Goal: Task Accomplishment & Management: Complete application form

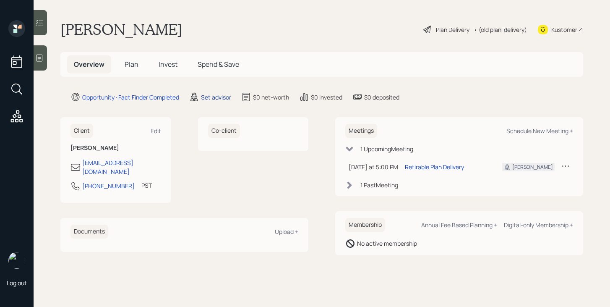
click at [208, 95] on div "Set advisor" at bounding box center [216, 97] width 30 height 9
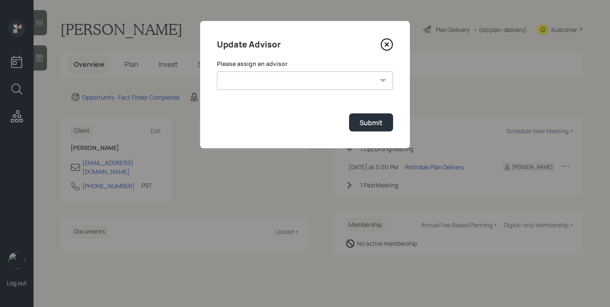
click at [253, 81] on select "[PERSON_NAME] [PERSON_NAME] [PERSON_NAME] [PERSON_NAME] End [PERSON_NAME] [PERS…" at bounding box center [305, 80] width 176 height 18
select select "bffa7908-1b2a-4c79-9bb6-f0ec9aed22d3"
click at [217, 71] on select "[PERSON_NAME] [PERSON_NAME] [PERSON_NAME] [PERSON_NAME] End [PERSON_NAME] [PERS…" at bounding box center [305, 80] width 176 height 18
click at [369, 125] on div "Submit" at bounding box center [371, 122] width 23 height 9
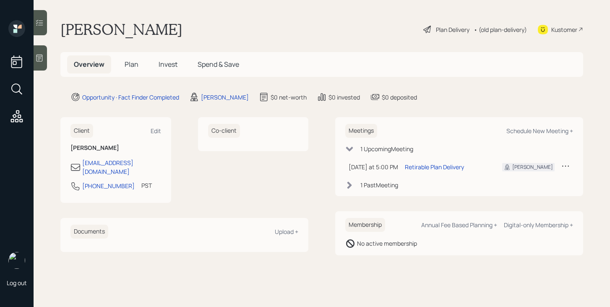
click at [133, 63] on span "Plan" at bounding box center [132, 64] width 14 height 9
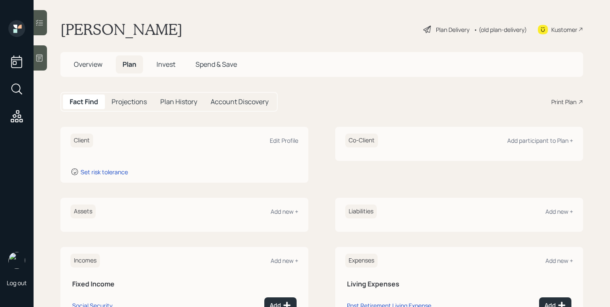
click at [39, 61] on icon at bounding box center [39, 58] width 8 height 8
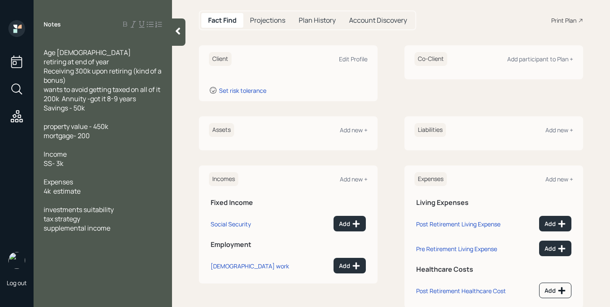
scroll to position [84, 0]
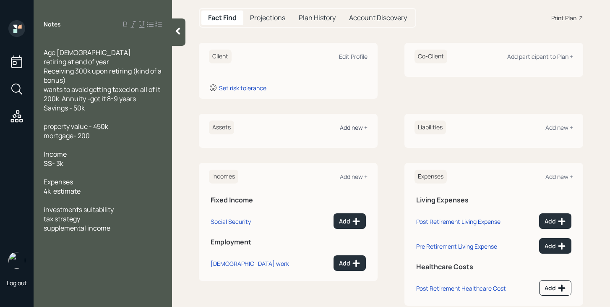
click at [350, 126] on div "Add new +" at bounding box center [354, 127] width 28 height 8
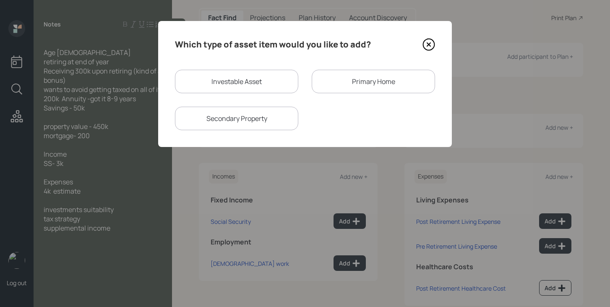
click at [238, 89] on div "Investable Asset" at bounding box center [236, 81] width 123 height 23
select select "taxable"
select select "balanced"
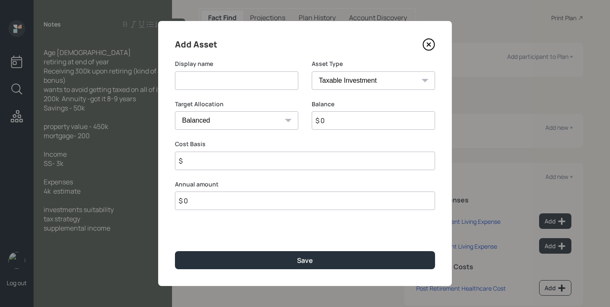
click at [237, 81] on input at bounding box center [236, 80] width 123 height 18
type input "Bonus"
click at [337, 120] on input "$ 0" at bounding box center [373, 120] width 123 height 18
type input "$ 300,000"
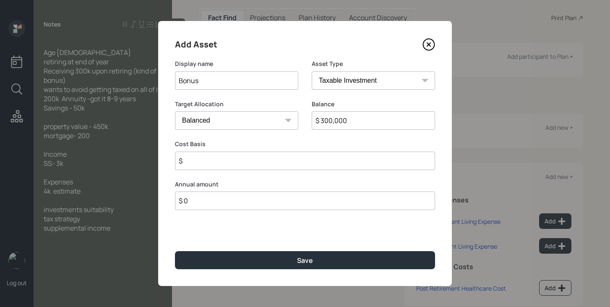
click at [300, 156] on input "$" at bounding box center [305, 160] width 260 height 18
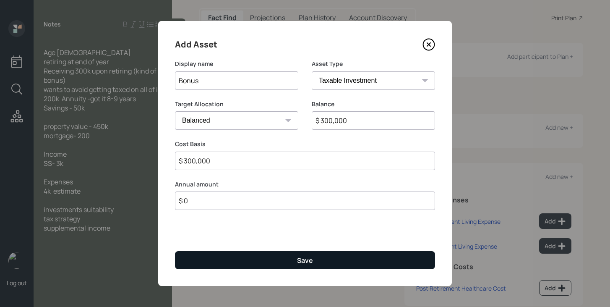
type input "$ 300,000"
click at [305, 261] on div "Save" at bounding box center [305, 260] width 16 height 9
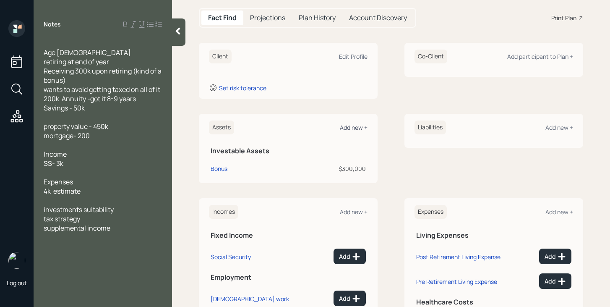
click at [355, 126] on div "Add new +" at bounding box center [354, 127] width 28 height 8
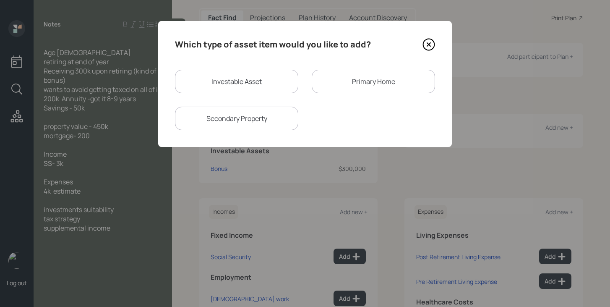
click at [237, 79] on div "Investable Asset" at bounding box center [236, 81] width 123 height 23
select select "taxable"
select select "balanced"
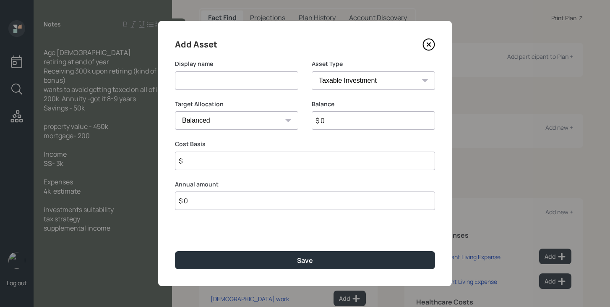
click at [237, 81] on input at bounding box center [236, 80] width 123 height 18
type input "Savings"
click at [378, 87] on select "SEP [PERSON_NAME] IRA 401(k) [PERSON_NAME] 401(k) 403(b) [PERSON_NAME] 403(b) 4…" at bounding box center [373, 80] width 123 height 18
select select "cash"
click at [312, 71] on select "SEP [PERSON_NAME] IRA 401(k) [PERSON_NAME] 401(k) 403(b) [PERSON_NAME] 403(b) 4…" at bounding box center [373, 80] width 123 height 18
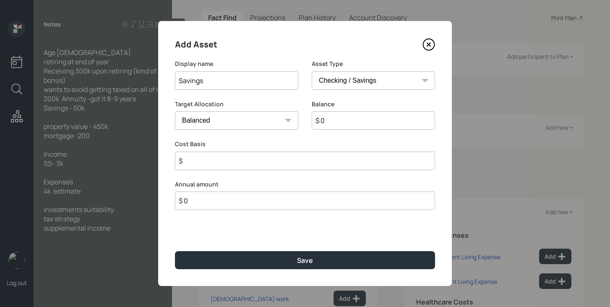
type input "$"
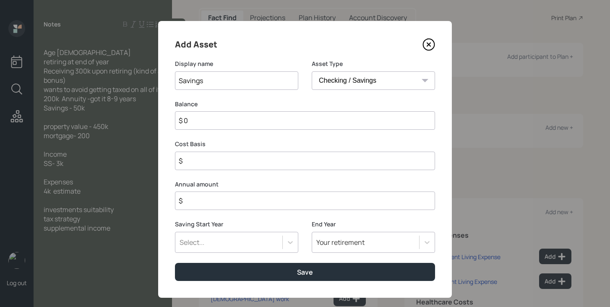
click at [301, 120] on input "$ 0" at bounding box center [305, 120] width 260 height 18
type input "$ 5"
type input "$ 50"
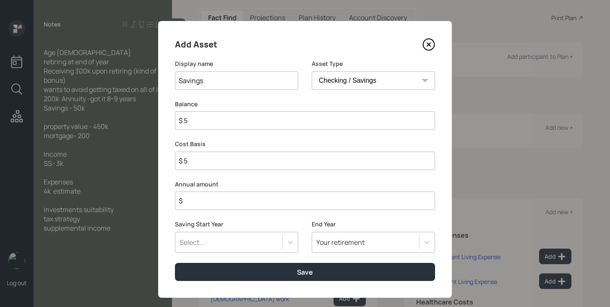
type input "$ 50"
type input "$ 500"
type input "$ 5,000"
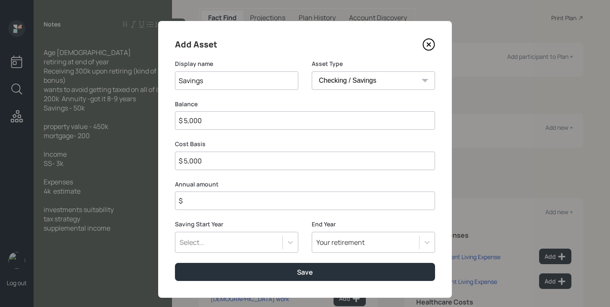
type input "$ 50,000"
click at [296, 199] on input "$" at bounding box center [305, 200] width 260 height 18
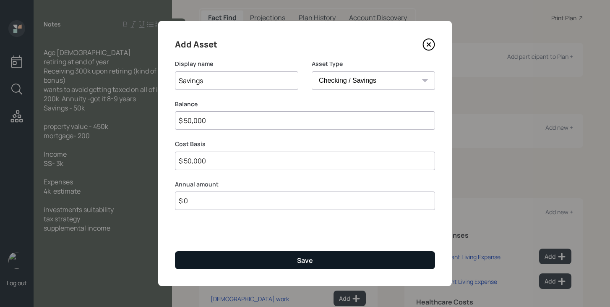
type input "$ 0"
click at [286, 261] on button "Save" at bounding box center [305, 260] width 260 height 18
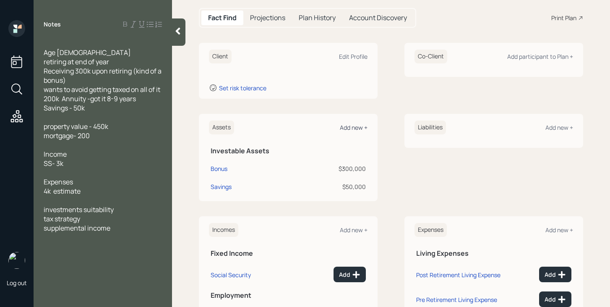
click at [343, 130] on div "Add new +" at bounding box center [354, 127] width 28 height 8
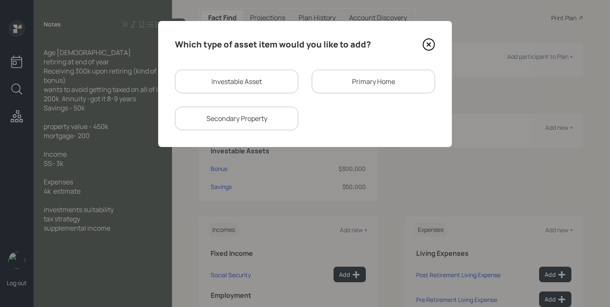
click at [222, 79] on div "Investable Asset" at bounding box center [236, 81] width 123 height 23
select select "taxable"
select select "balanced"
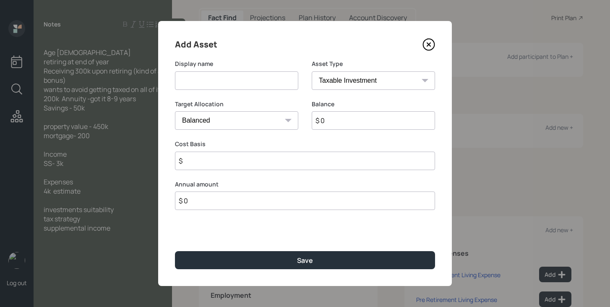
click at [222, 79] on input at bounding box center [236, 80] width 123 height 18
type input "Annuity"
click at [334, 123] on input "$ 0" at bounding box center [373, 120] width 123 height 18
type input "$ 200,000"
click at [265, 123] on select "Cash Conservative Balanced Aggressive" at bounding box center [236, 120] width 123 height 18
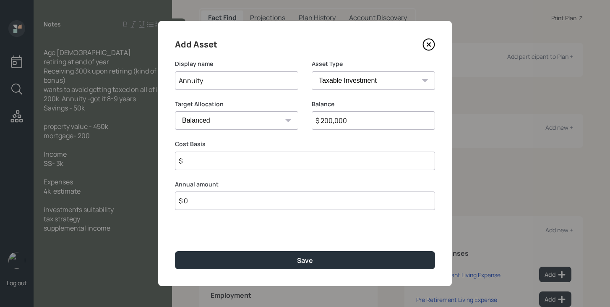
select select "uninvested"
click at [175, 111] on select "Cash Conservative Balanced Aggressive" at bounding box center [236, 120] width 123 height 18
click at [259, 163] on input "$" at bounding box center [305, 160] width 260 height 18
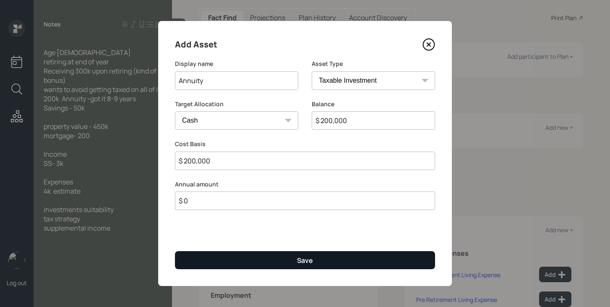
type input "$ 200,000"
click at [267, 254] on button "Save" at bounding box center [305, 260] width 260 height 18
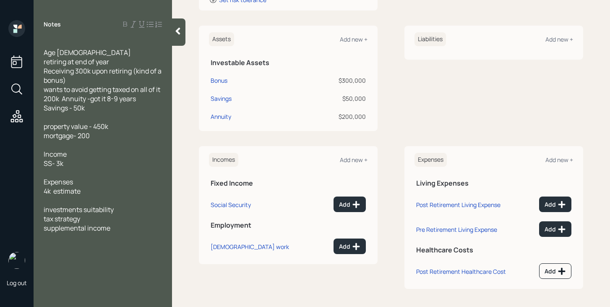
scroll to position [174, 0]
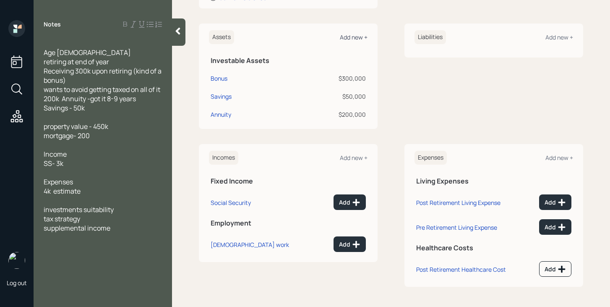
click at [355, 36] on div "Add new +" at bounding box center [354, 37] width 28 height 8
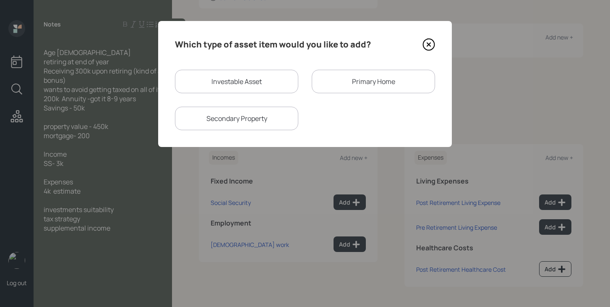
click at [424, 45] on icon at bounding box center [428, 44] width 13 height 13
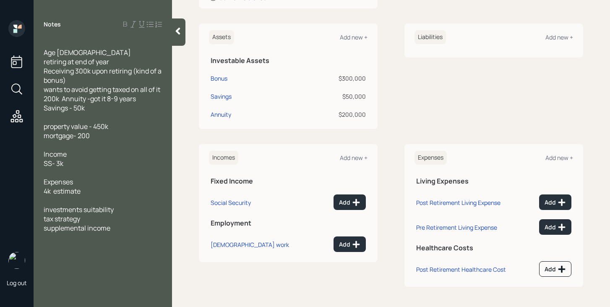
click at [182, 38] on div at bounding box center [178, 31] width 13 height 27
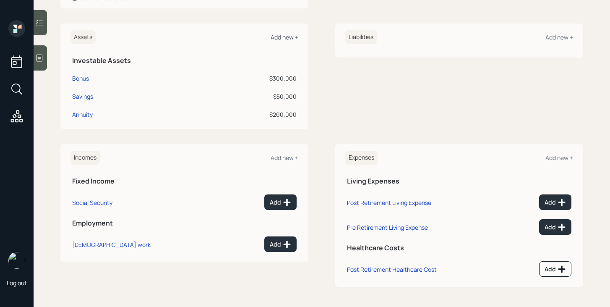
click at [284, 33] on div "Add new +" at bounding box center [285, 37] width 28 height 8
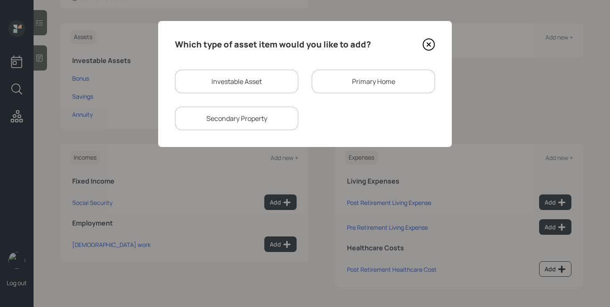
click at [334, 81] on div "Primary Home" at bounding box center [373, 81] width 123 height 23
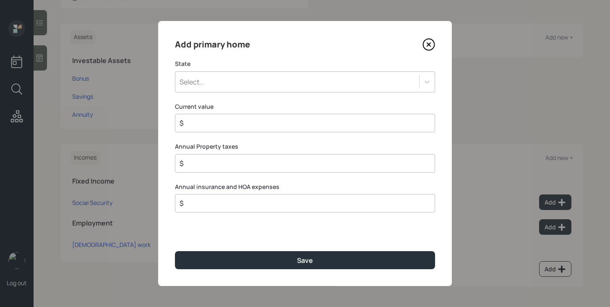
click at [268, 83] on div "Select..." at bounding box center [297, 82] width 244 height 14
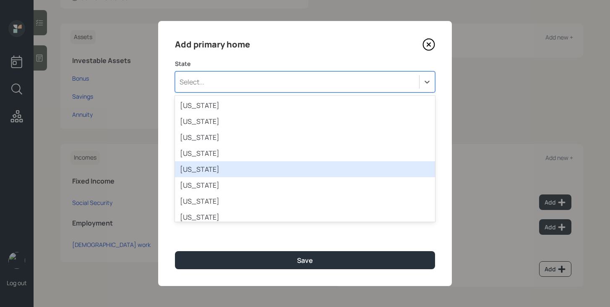
click at [210, 169] on div "[US_STATE]" at bounding box center [305, 169] width 260 height 16
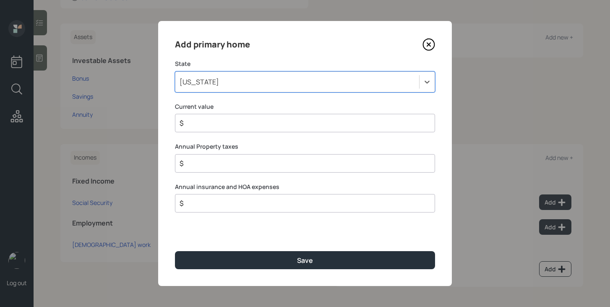
click at [218, 126] on input "$" at bounding box center [302, 123] width 246 height 10
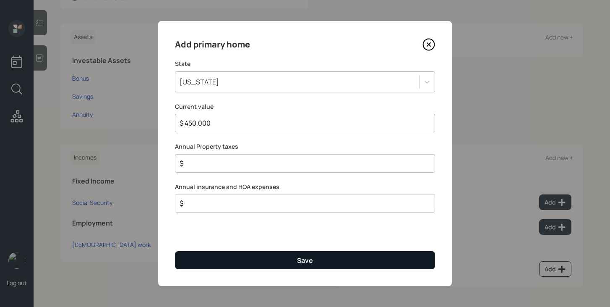
type input "$ 450,000"
click at [238, 256] on button "Save" at bounding box center [305, 260] width 260 height 18
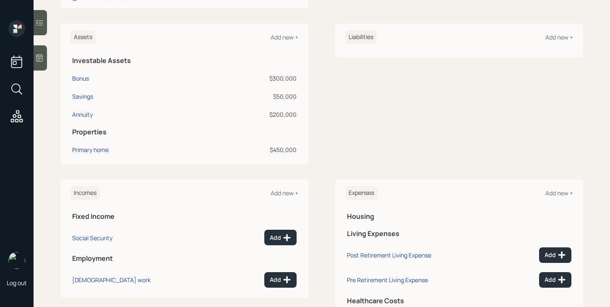
click at [43, 64] on div at bounding box center [40, 57] width 13 height 25
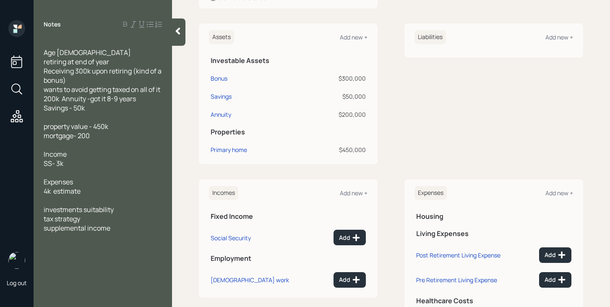
click at [175, 39] on div at bounding box center [178, 31] width 13 height 27
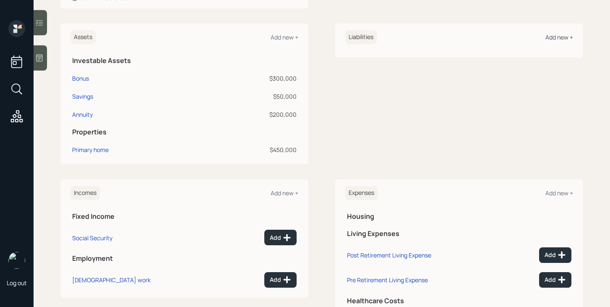
click at [559, 37] on div "Add new +" at bounding box center [559, 37] width 28 height 8
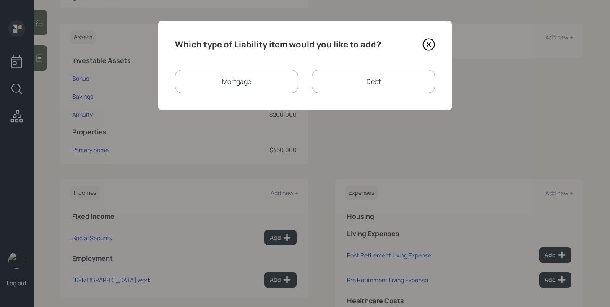
click at [274, 78] on div "Mortgage" at bounding box center [236, 81] width 123 height 23
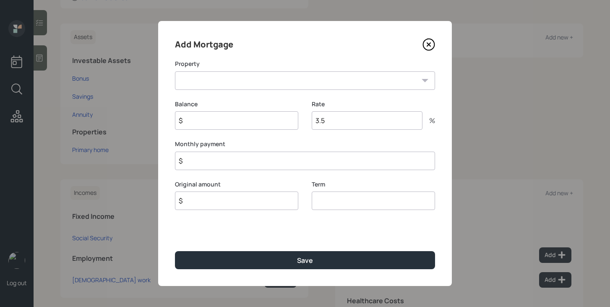
click at [263, 81] on select "CA Primary home" at bounding box center [305, 80] width 260 height 18
select select "fd273538-55ef-406f-b33a-63dafd906e4b"
click at [175, 71] on select "CA Primary home" at bounding box center [305, 80] width 260 height 18
click at [238, 120] on input "$" at bounding box center [236, 120] width 123 height 18
type input "$ 200,000"
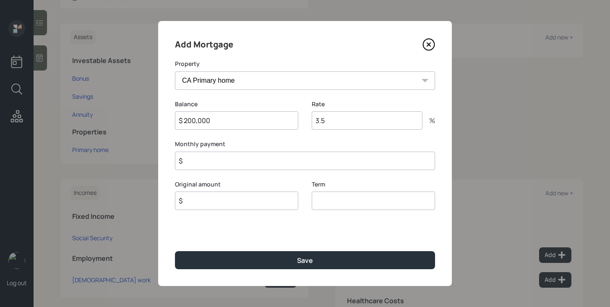
click at [211, 201] on input "$" at bounding box center [236, 200] width 123 height 18
type input "$ 200,000"
click at [337, 206] on input "number" at bounding box center [373, 200] width 123 height 18
type input "30"
click at [333, 163] on input "$" at bounding box center [305, 160] width 260 height 18
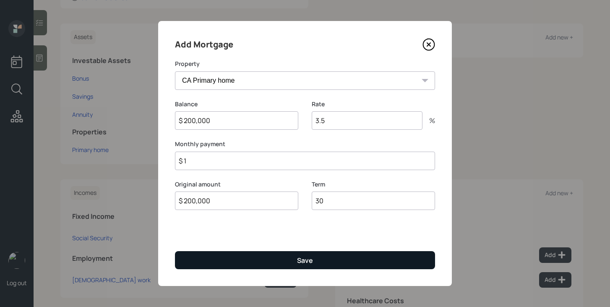
type input "$ 1"
click at [341, 266] on button "Save" at bounding box center [305, 260] width 260 height 18
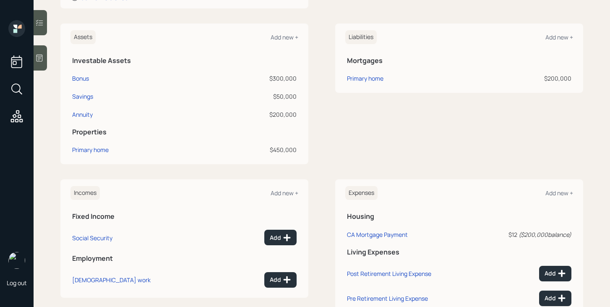
click at [45, 62] on div at bounding box center [40, 57] width 13 height 25
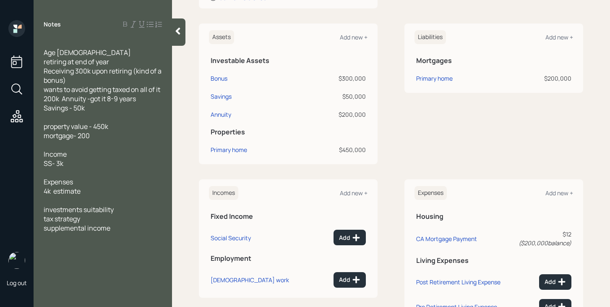
click at [177, 40] on div at bounding box center [178, 31] width 13 height 27
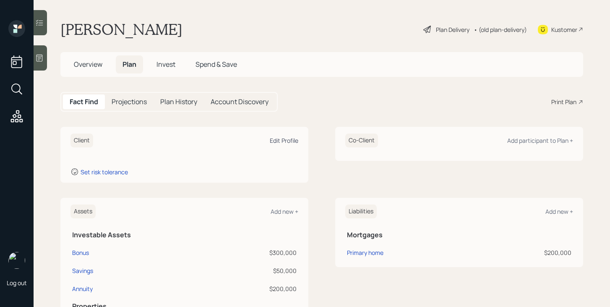
click at [292, 142] on div "Edit Profile" at bounding box center [284, 140] width 29 height 8
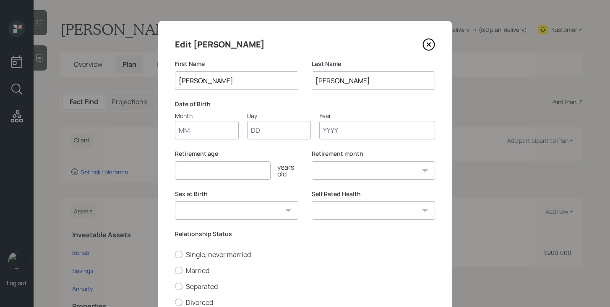
click at [216, 137] on input "Month" at bounding box center [207, 130] width 64 height 18
type input "02"
type input "15"
type input "1956"
select select "2"
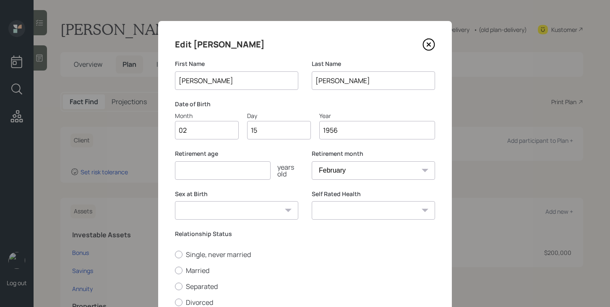
type input "1956"
click at [198, 176] on input "number" at bounding box center [223, 170] width 96 height 18
type input "70"
click at [244, 206] on select "[DEMOGRAPHIC_DATA] [DEMOGRAPHIC_DATA] Other / Prefer not to say" at bounding box center [236, 210] width 123 height 18
select select "[DEMOGRAPHIC_DATA]"
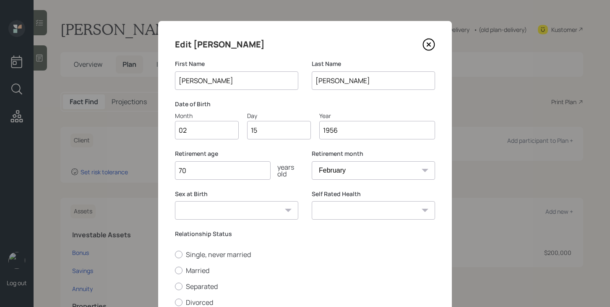
click at [175, 201] on select "[DEMOGRAPHIC_DATA] [DEMOGRAPHIC_DATA] Other / Prefer not to say" at bounding box center [236, 210] width 123 height 18
click at [342, 202] on select "Excellent Very Good Good Fair Poor" at bounding box center [373, 210] width 123 height 18
select select "very_good"
click at [312, 201] on select "Excellent Very Good Good Fair Poor" at bounding box center [373, 210] width 123 height 18
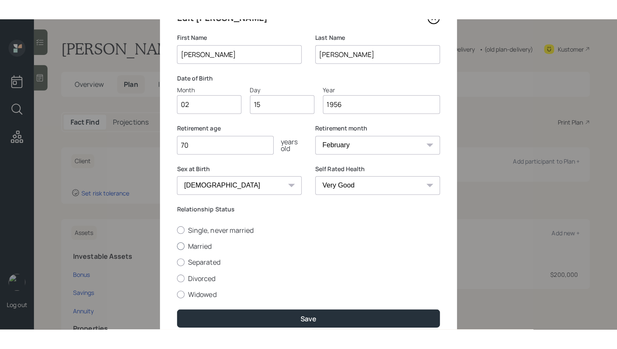
scroll to position [82, 0]
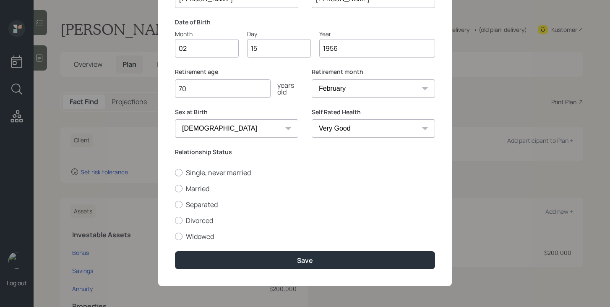
click at [229, 181] on div "Single, never married Married Separated Divorced Widowed" at bounding box center [305, 204] width 260 height 73
click at [226, 169] on label "Single, never married" at bounding box center [305, 172] width 260 height 9
click at [175, 172] on input "Single, never married" at bounding box center [175, 172] width 0 height 0
radio input "true"
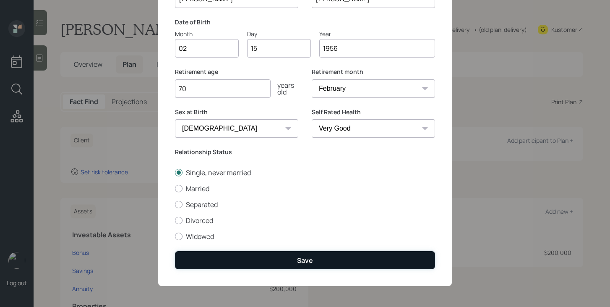
click at [291, 259] on button "Save" at bounding box center [305, 260] width 260 height 18
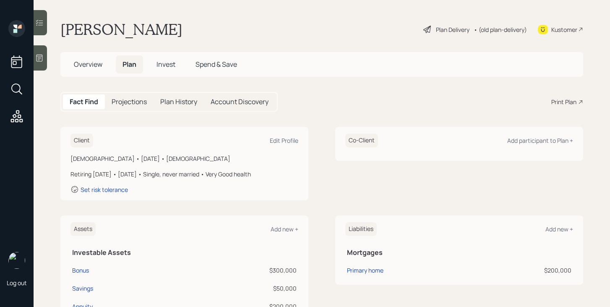
click at [436, 32] on div "Plan Delivery" at bounding box center [453, 29] width 34 height 9
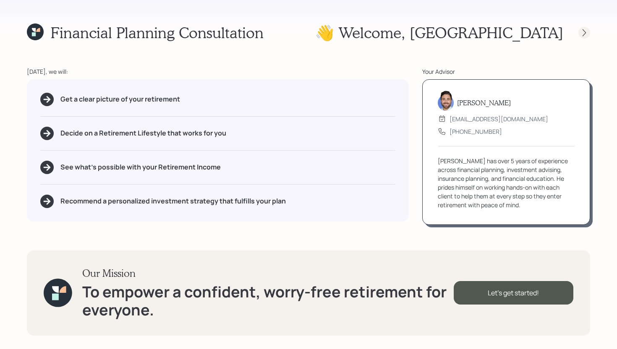
click at [585, 32] on icon at bounding box center [583, 32] width 3 height 7
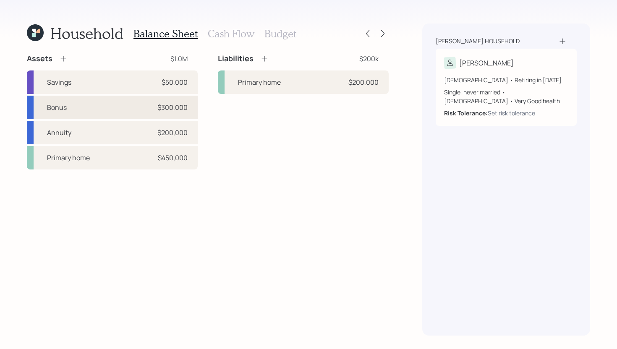
click at [56, 108] on div "Bonus" at bounding box center [57, 107] width 20 height 10
select select "taxable"
select select "balanced"
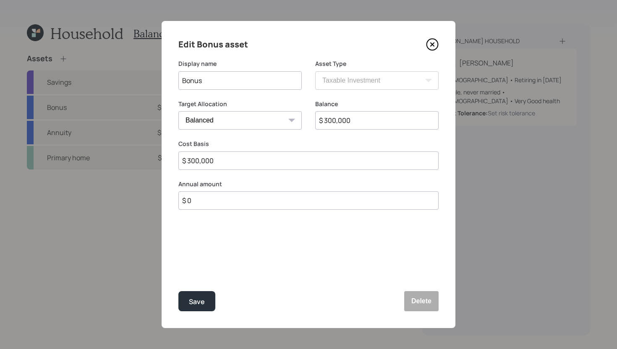
click at [360, 120] on input "$ 300,000" at bounding box center [376, 120] width 123 height 18
type input "$ 350,000"
click at [280, 158] on input "$ 300,000" at bounding box center [308, 160] width 260 height 18
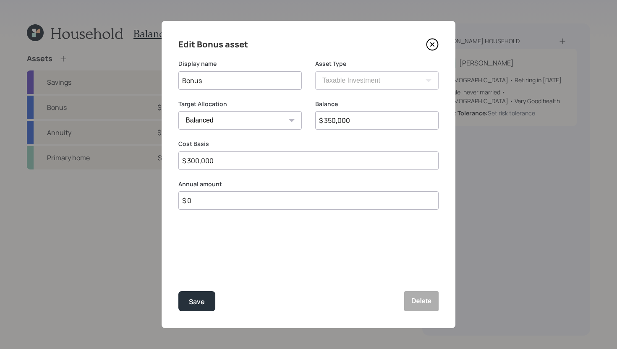
click at [280, 158] on input "$ 300,000" at bounding box center [308, 160] width 260 height 18
type input "$ 350,000"
click at [204, 298] on div "Save" at bounding box center [197, 301] width 16 height 11
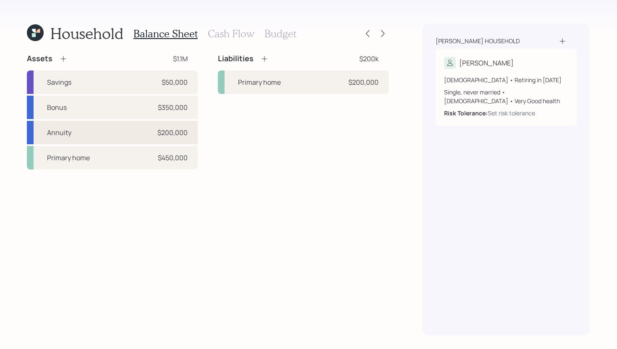
click at [102, 135] on div "Annuity $200,000" at bounding box center [112, 132] width 171 height 23
select select "taxable"
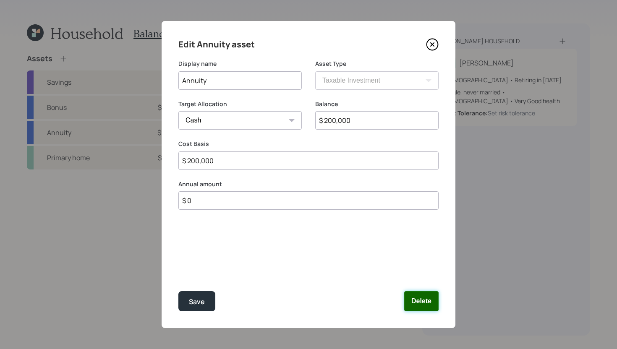
click at [422, 302] on button "Delete" at bounding box center [421, 301] width 34 height 20
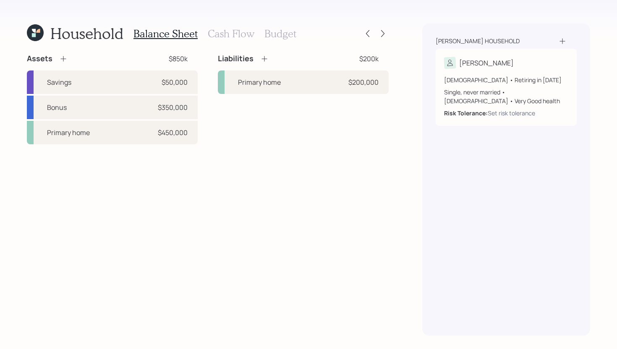
click at [63, 59] on icon at bounding box center [62, 58] width 5 height 5
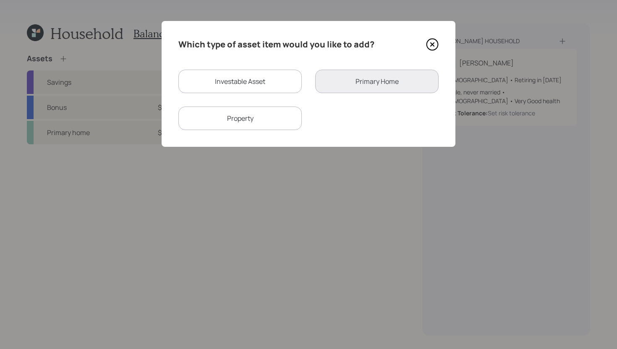
click at [206, 76] on div "Investable Asset" at bounding box center [239, 81] width 123 height 23
select select "taxable"
select select "balanced"
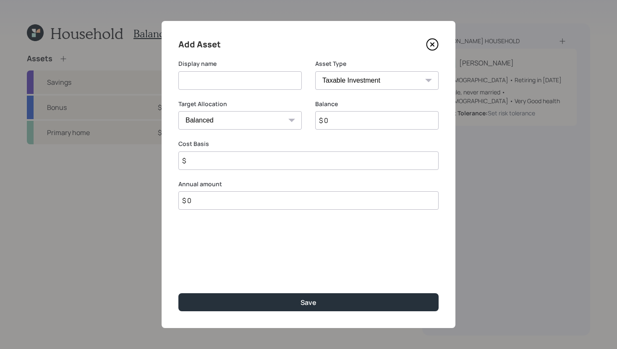
click at [206, 76] on input at bounding box center [239, 80] width 123 height 18
type input "Qualified Annuity"
click at [354, 82] on select "SEP [PERSON_NAME] IRA 401(k) [PERSON_NAME] 401(k) 403(b) [PERSON_NAME] 403(b) 4…" at bounding box center [376, 80] width 123 height 18
select select "ira"
click at [315, 71] on select "SEP [PERSON_NAME] IRA 401(k) [PERSON_NAME] 401(k) 403(b) [PERSON_NAME] 403(b) 4…" at bounding box center [376, 80] width 123 height 18
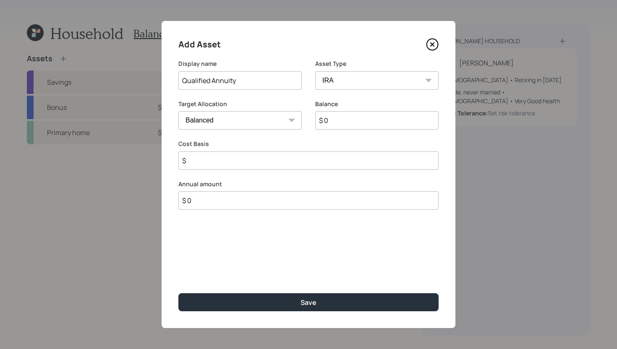
type input "$"
click at [352, 123] on input "$ 0" at bounding box center [376, 120] width 123 height 18
type input "$ 200,000"
click at [338, 163] on input "$" at bounding box center [308, 160] width 260 height 18
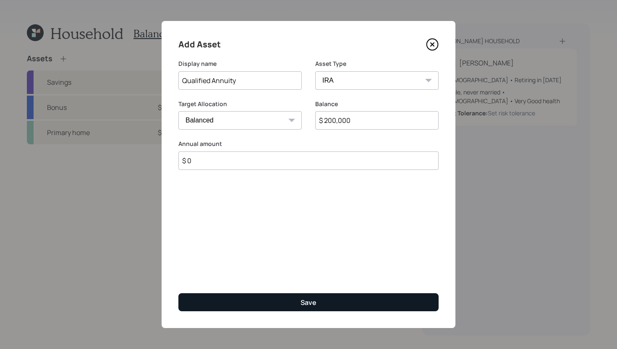
type input "$ 0"
click at [297, 306] on button "Save" at bounding box center [308, 302] width 260 height 18
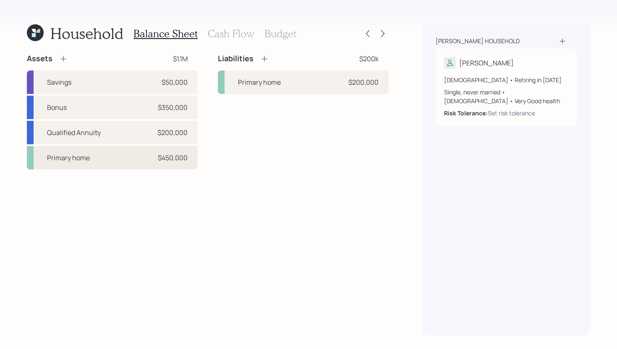
click at [133, 168] on div "Primary home $450,000" at bounding box center [112, 157] width 171 height 23
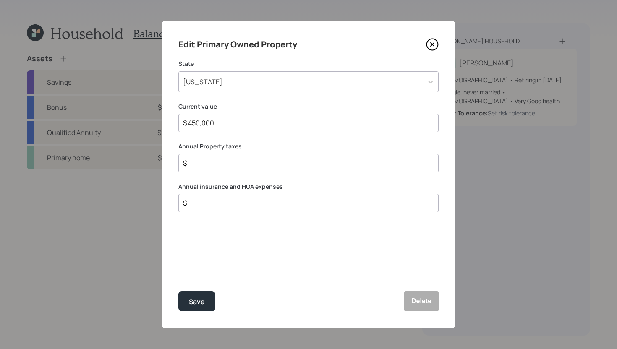
click at [246, 162] on input "$" at bounding box center [305, 163] width 246 height 10
type input "$ 4,500"
click at [242, 203] on input "$" at bounding box center [305, 203] width 246 height 10
type input "$ 2,400"
click at [206, 304] on button "Save" at bounding box center [196, 301] width 37 height 20
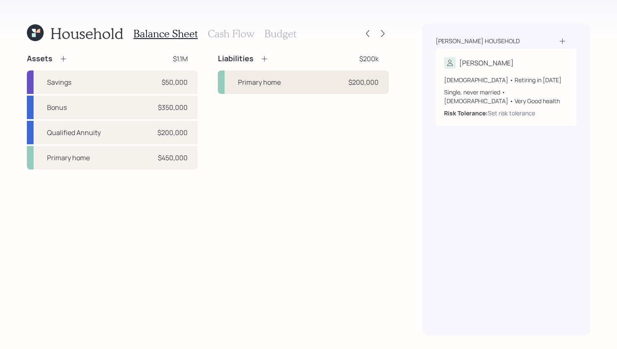
click at [262, 82] on div "Primary home" at bounding box center [259, 82] width 43 height 10
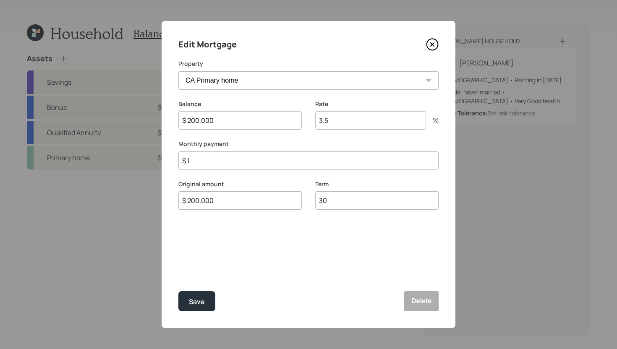
click at [341, 120] on input "3.5" at bounding box center [370, 120] width 111 height 18
type input "5.25"
click at [266, 159] on input "$ 1" at bounding box center [308, 160] width 260 height 18
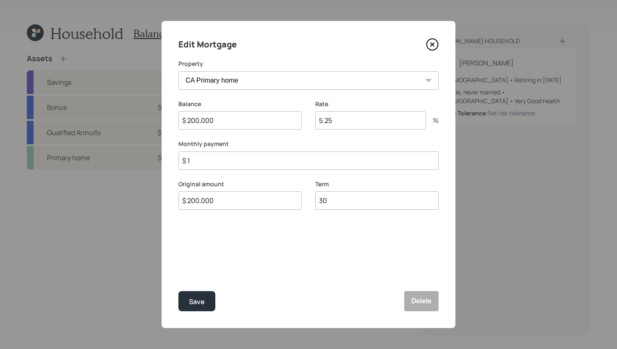
click at [266, 159] on input "$ 1" at bounding box center [308, 160] width 260 height 18
type input "$ 1,325"
click at [206, 302] on button "Save" at bounding box center [196, 301] width 37 height 20
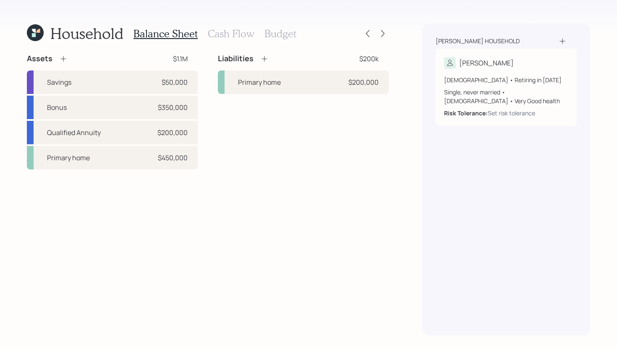
click at [264, 60] on icon at bounding box center [263, 58] width 5 height 5
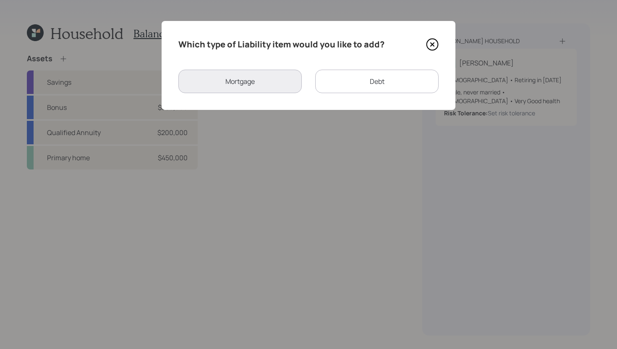
click at [382, 86] on div "Debt" at bounding box center [376, 81] width 123 height 23
select select "credit_card"
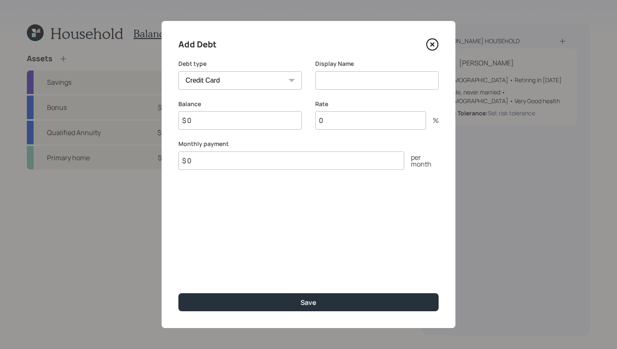
click at [348, 82] on input at bounding box center [376, 80] width 123 height 18
type input "Credit Card Debt"
click at [263, 124] on input "$ 0" at bounding box center [239, 120] width 123 height 18
type input "$ 6,000"
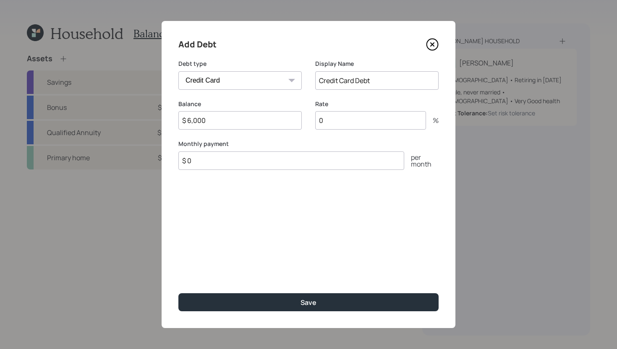
click at [243, 165] on input "$ 0" at bounding box center [291, 160] width 226 height 18
type input "$ 600"
click at [335, 118] on input "0" at bounding box center [370, 120] width 111 height 18
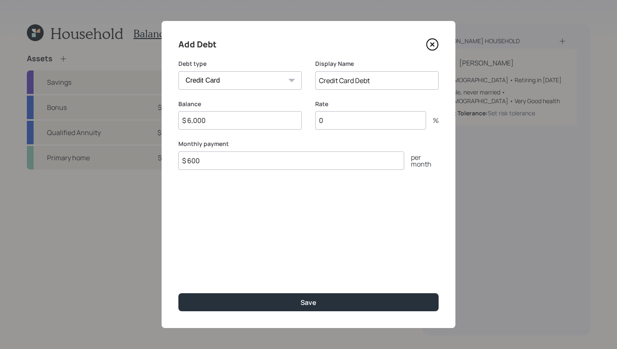
click at [335, 118] on input "0" at bounding box center [370, 120] width 111 height 18
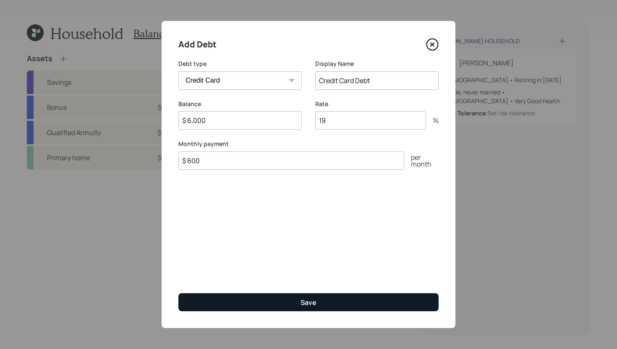
type input "19"
click at [330, 301] on button "Save" at bounding box center [308, 302] width 260 height 18
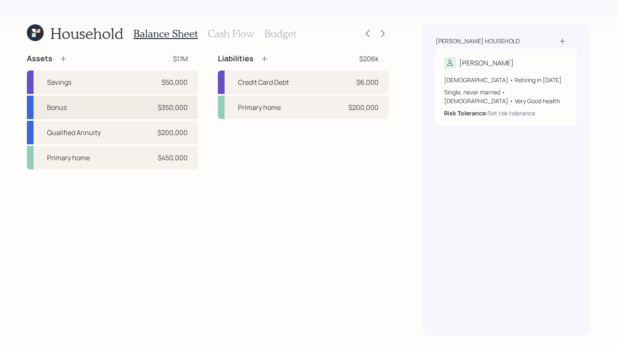
click at [149, 108] on div "Bonus $350,000" at bounding box center [112, 107] width 171 height 23
select select "taxable"
select select "balanced"
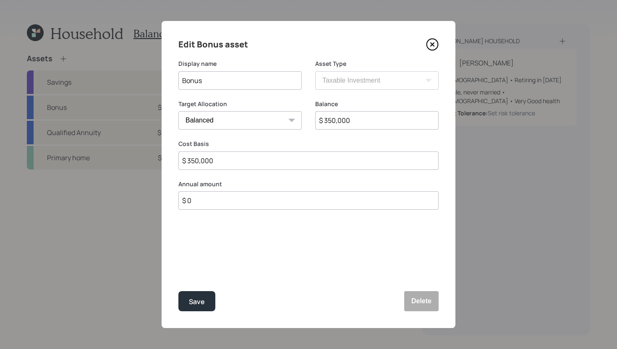
click at [435, 47] on icon at bounding box center [432, 44] width 13 height 13
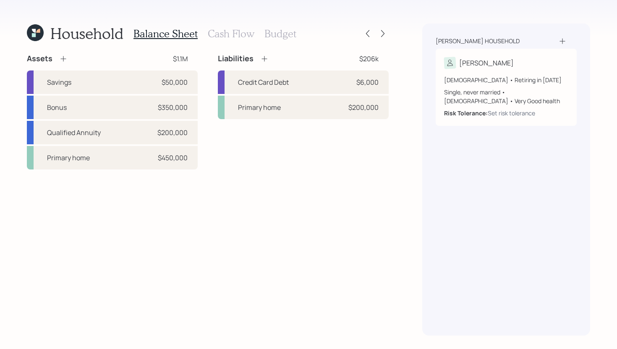
click at [237, 34] on h3 "Cash Flow" at bounding box center [231, 34] width 47 height 12
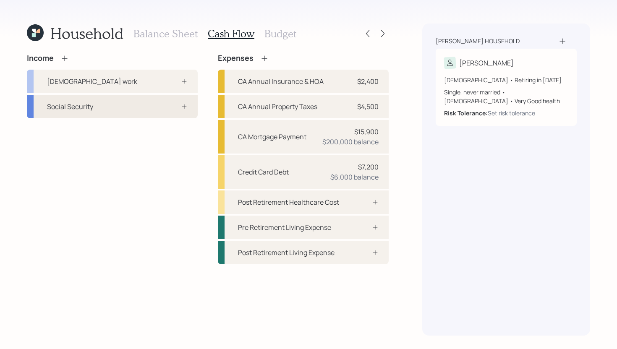
click at [109, 104] on div "Social Security" at bounding box center [112, 106] width 171 height 23
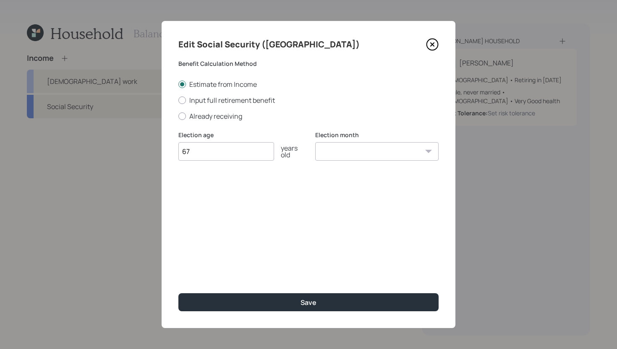
type input "67"
click at [366, 155] on select "January February March April May June July August September October November De…" at bounding box center [376, 151] width 123 height 18
select select "12"
click at [315, 142] on select "January February March April May June July August September October November De…" at bounding box center [376, 151] width 123 height 18
click at [218, 118] on label "Already receiving" at bounding box center [308, 116] width 260 height 9
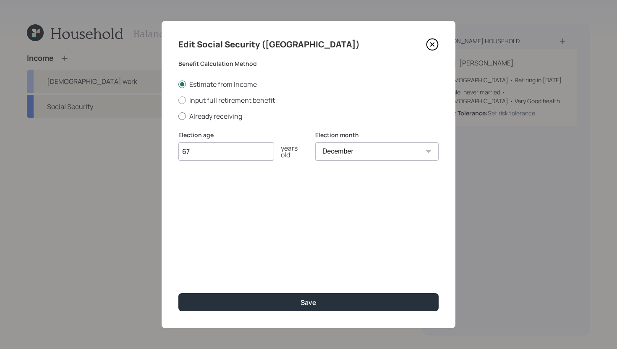
click at [178, 116] on input "Already receiving" at bounding box center [178, 116] width 0 height 0
radio input "true"
click at [218, 200] on input "$" at bounding box center [308, 192] width 260 height 18
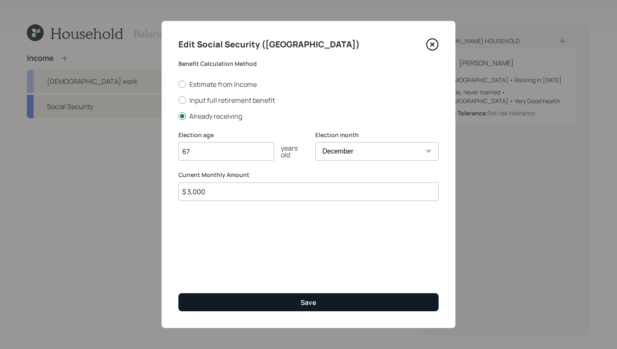
type input "$ 3,000"
click at [266, 298] on button "Save" at bounding box center [308, 302] width 260 height 18
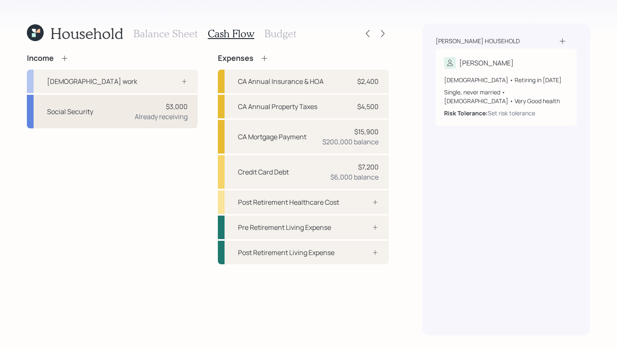
click at [104, 117] on div "Social Security $3,000 Already receiving" at bounding box center [112, 112] width 171 height 34
select select "12"
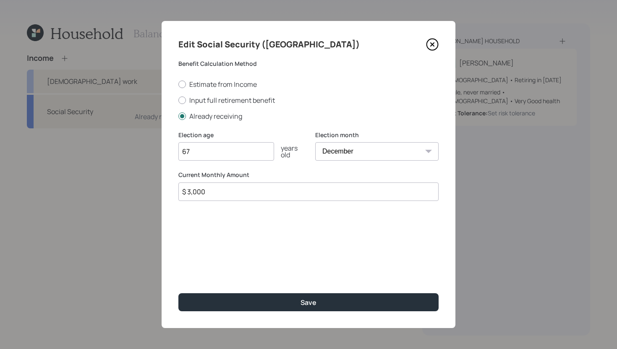
click at [282, 193] on input "$ 3,000" at bounding box center [308, 192] width 260 height 18
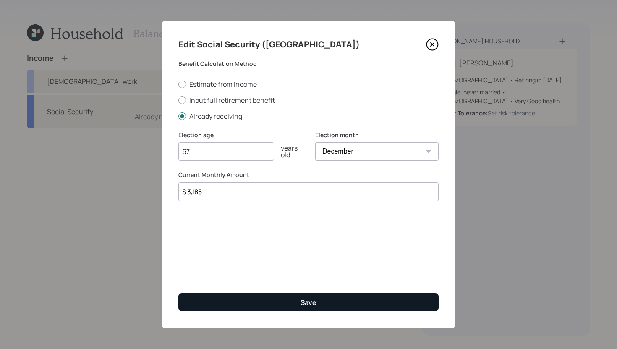
type input "$ 3,185"
click at [291, 300] on button "Save" at bounding box center [308, 302] width 260 height 18
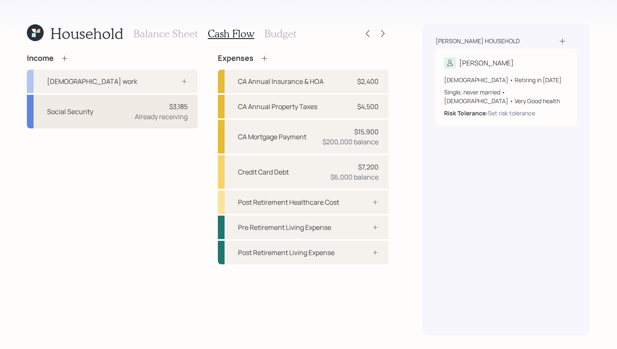
click at [105, 126] on div "Social Security $3,185 Already receiving" at bounding box center [112, 112] width 171 height 34
select select "12"
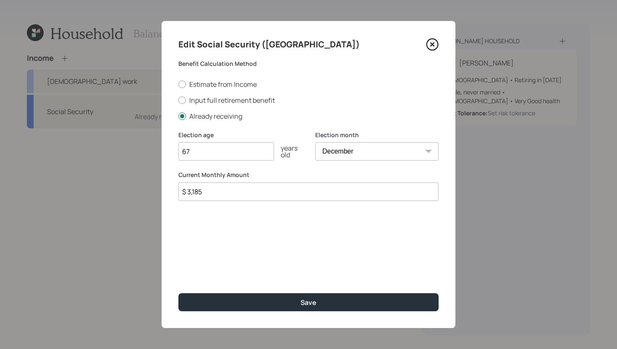
click at [221, 191] on input "$ 3,185" at bounding box center [308, 192] width 260 height 18
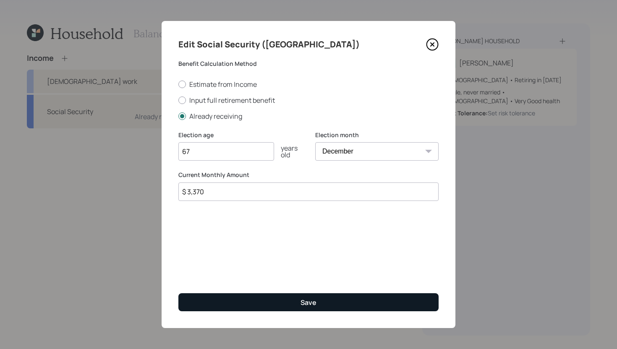
type input "$ 3,370"
click at [256, 300] on button "Save" at bounding box center [308, 302] width 260 height 18
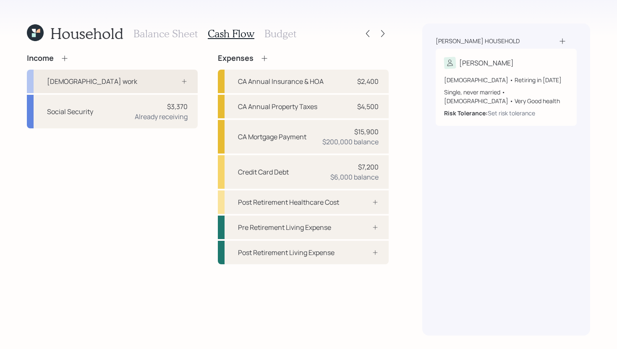
click at [156, 76] on div "[DEMOGRAPHIC_DATA] work" at bounding box center [112, 81] width 171 height 23
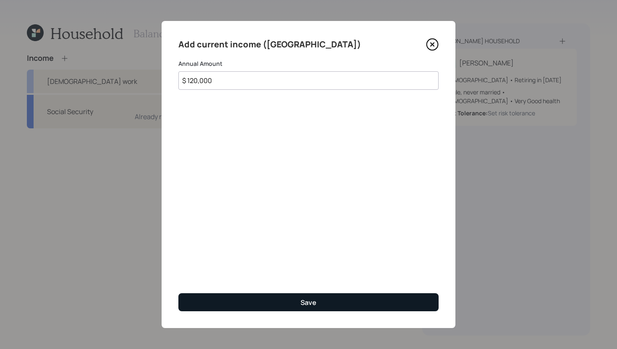
type input "$ 120,000"
click at [361, 305] on button "Save" at bounding box center [308, 302] width 260 height 18
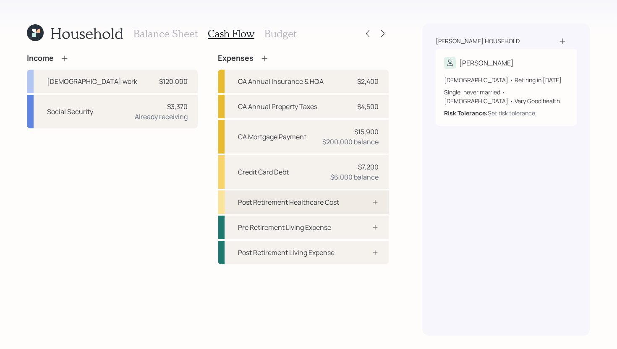
click at [320, 207] on div "Post Retirement Healthcare Cost" at bounding box center [303, 201] width 171 height 23
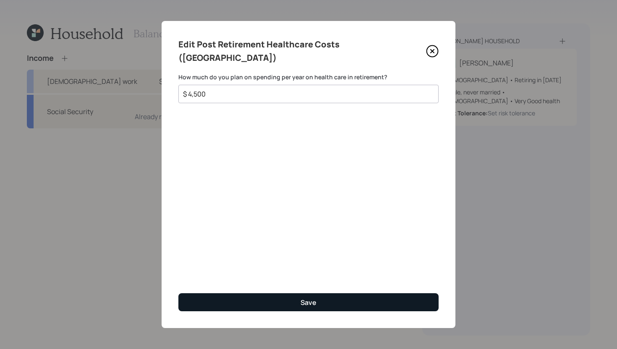
type input "$ 4,500"
click at [258, 306] on button "Save" at bounding box center [308, 302] width 260 height 18
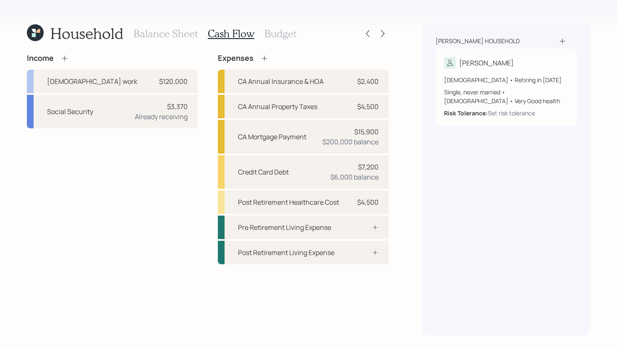
click at [265, 57] on icon at bounding box center [264, 58] width 8 height 8
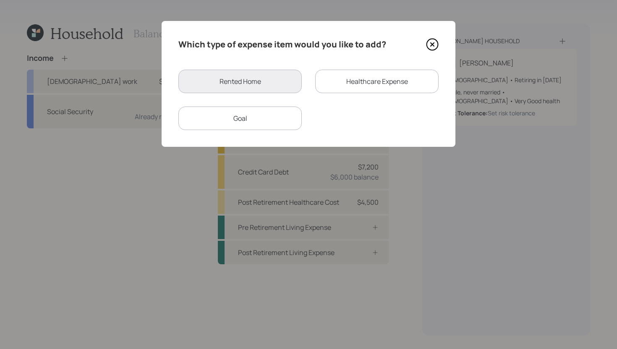
click at [344, 79] on div "Healthcare Expense" at bounding box center [376, 81] width 123 height 23
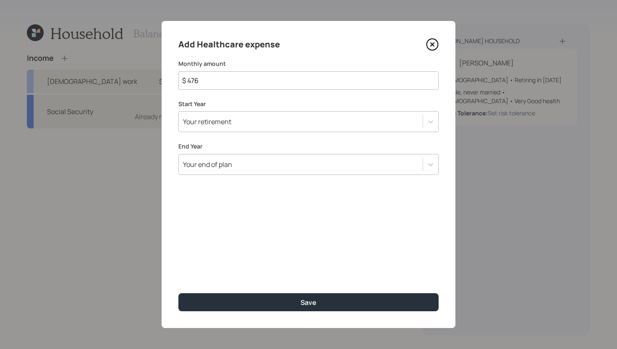
click at [291, 85] on input "$ 476" at bounding box center [308, 80] width 260 height 18
type input "$ 370"
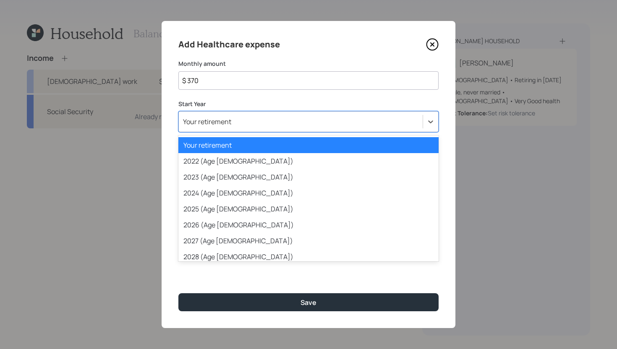
click at [272, 122] on div "Your retirement" at bounding box center [301, 122] width 244 height 14
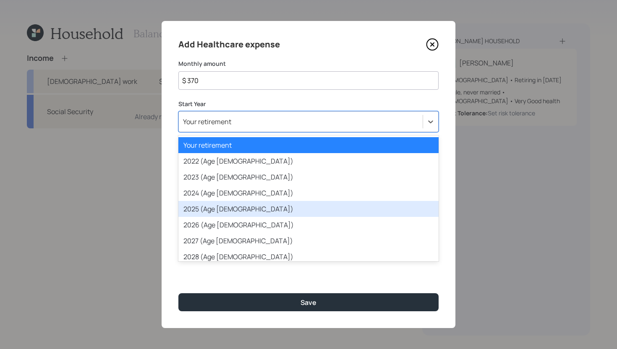
click at [228, 203] on div "2025 (Age [DEMOGRAPHIC_DATA])" at bounding box center [308, 209] width 260 height 16
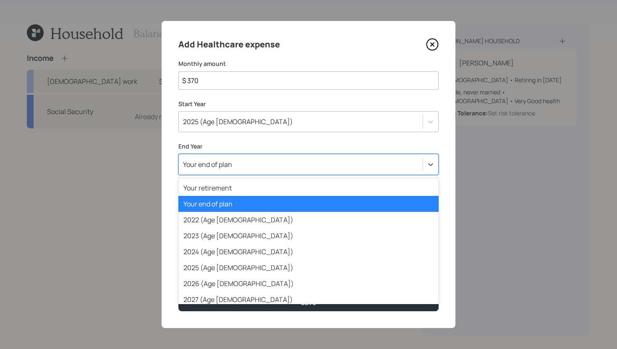
click at [240, 164] on div "Your end of plan" at bounding box center [301, 164] width 244 height 14
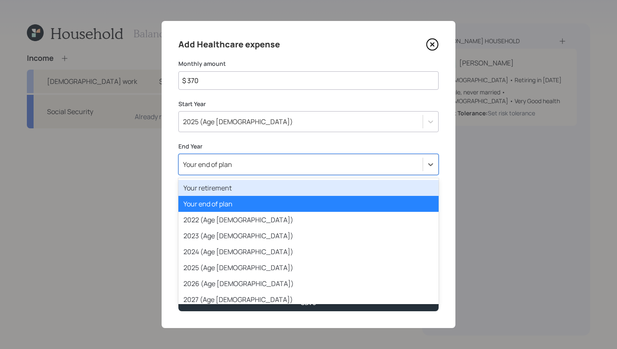
click at [234, 186] on div "Your retirement" at bounding box center [308, 188] width 260 height 16
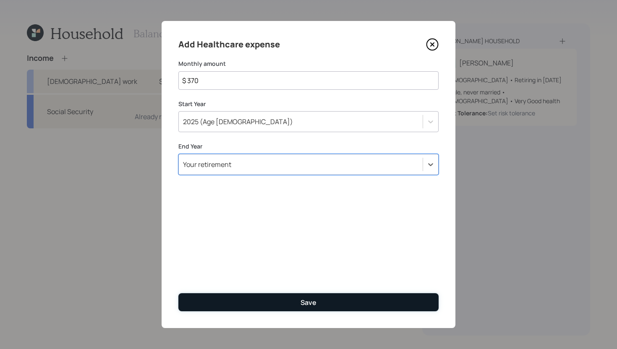
click at [237, 302] on button "Save" at bounding box center [308, 302] width 260 height 18
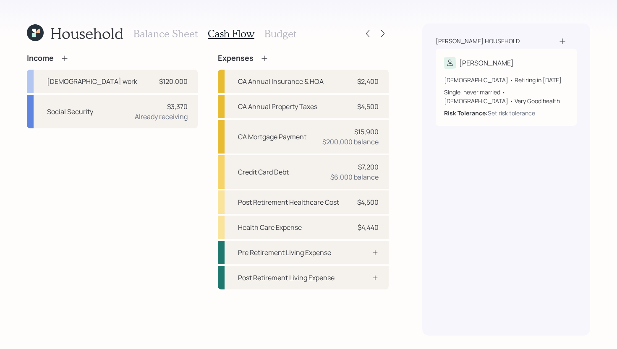
click at [154, 31] on h3 "Balance Sheet" at bounding box center [165, 34] width 64 height 12
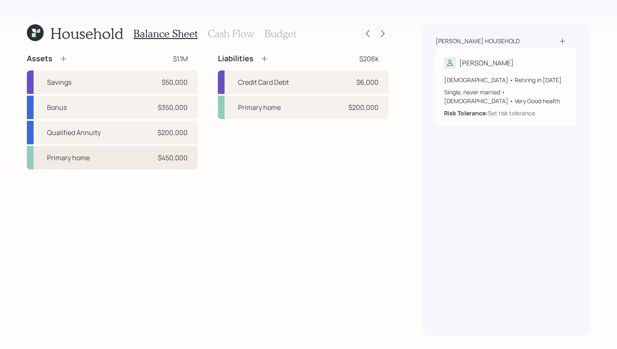
click at [130, 158] on div "Primary home $450,000" at bounding box center [112, 157] width 171 height 23
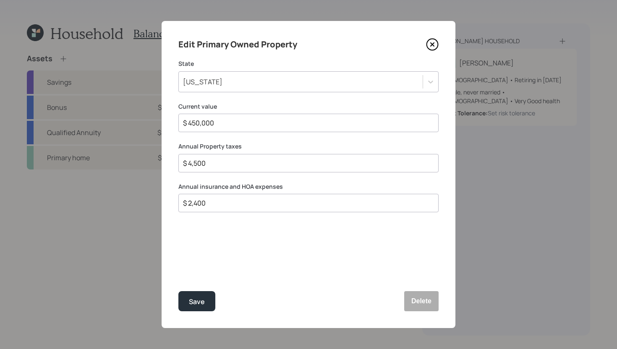
click at [227, 205] on input "$ 2,400" at bounding box center [305, 203] width 246 height 10
type input "$ 15,600"
click at [204, 303] on div "Save" at bounding box center [197, 301] width 16 height 11
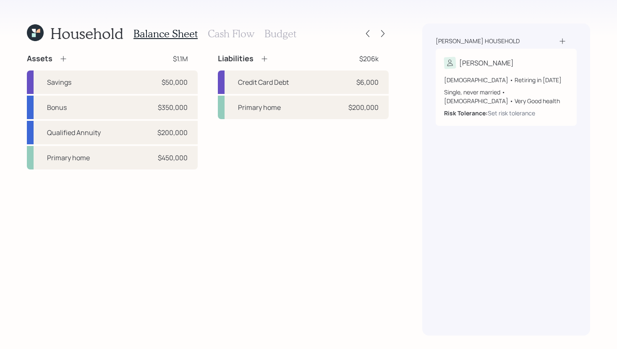
click at [232, 29] on h3 "Cash Flow" at bounding box center [231, 34] width 47 height 12
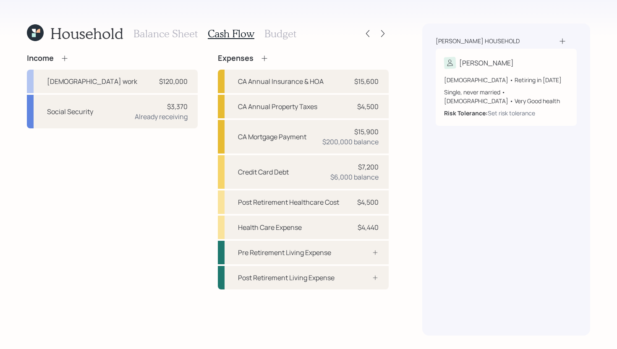
click at [182, 27] on div "Balance Sheet Cash Flow Budget" at bounding box center [214, 33] width 163 height 20
click at [176, 29] on h3 "Balance Sheet" at bounding box center [165, 34] width 64 height 12
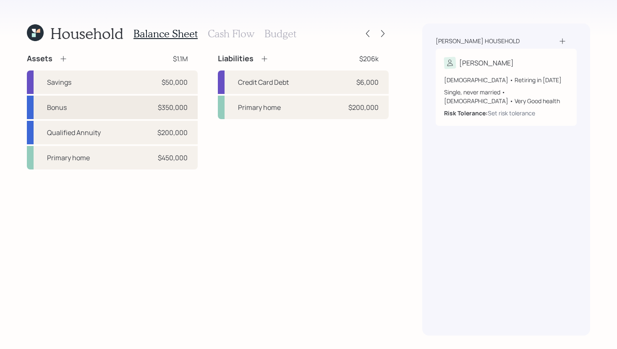
click at [130, 112] on div "Bonus $350,000" at bounding box center [112, 107] width 171 height 23
select select "taxable"
select select "balanced"
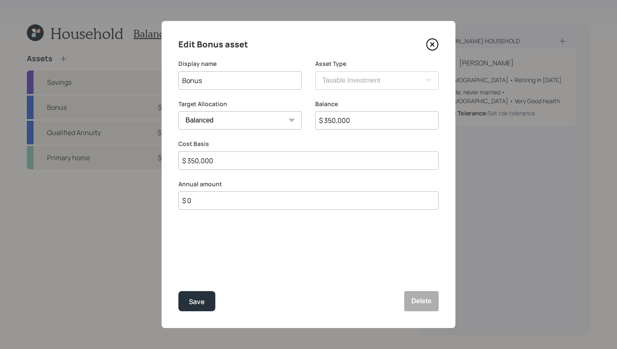
click at [364, 122] on input "$ 350,000" at bounding box center [376, 120] width 123 height 18
type input "$ 0"
click at [302, 164] on input "$ 350,000" at bounding box center [308, 160] width 260 height 18
click at [302, 162] on input "$ 350,000" at bounding box center [308, 160] width 260 height 18
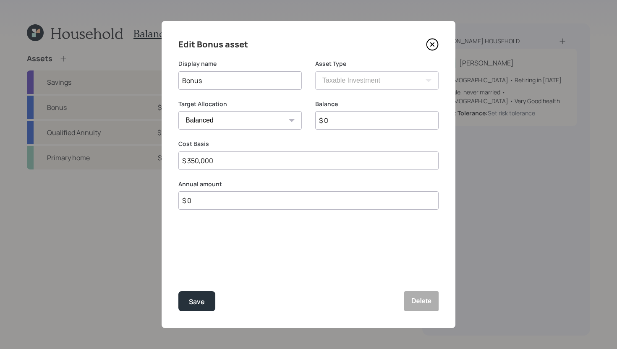
click at [302, 162] on input "$ 350,000" at bounding box center [308, 160] width 260 height 18
type input "$ 0"
click at [264, 204] on input "$ 0" at bounding box center [308, 200] width 260 height 18
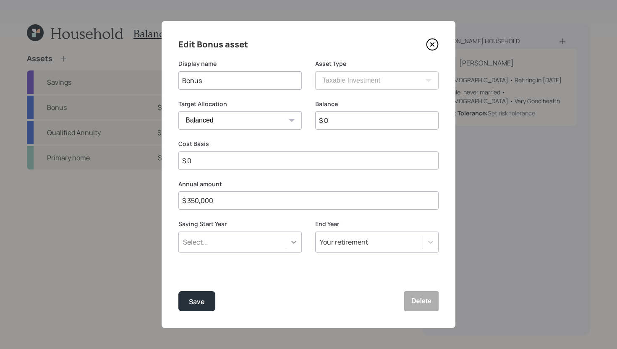
type input "$ 350,000"
click at [287, 245] on div at bounding box center [293, 242] width 15 height 15
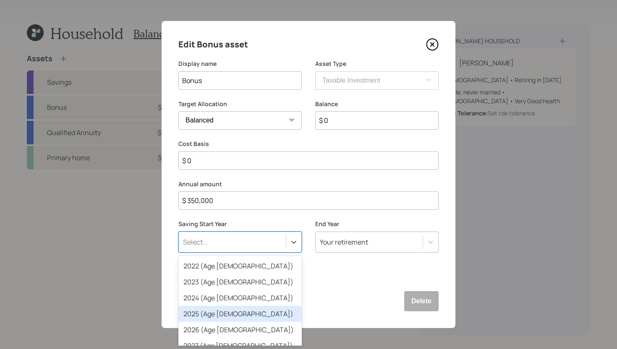
scroll to position [15, 0]
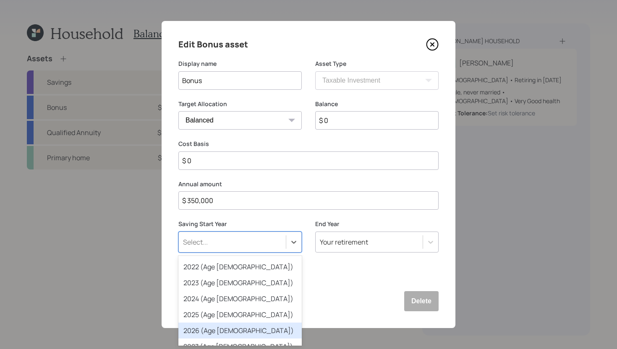
click at [233, 306] on div "2026 (Age [DEMOGRAPHIC_DATA])" at bounding box center [239, 331] width 123 height 16
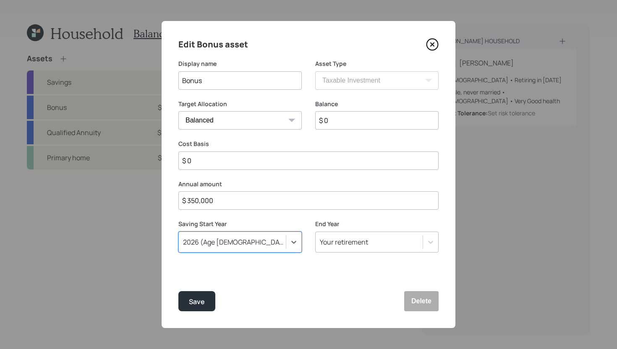
click at [363, 247] on div "Your retirement" at bounding box center [368, 242] width 107 height 14
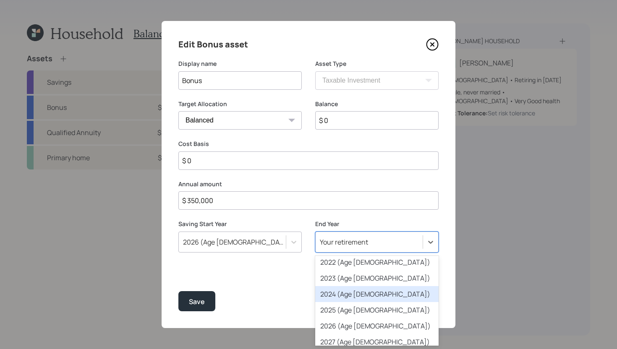
scroll to position [19, 0]
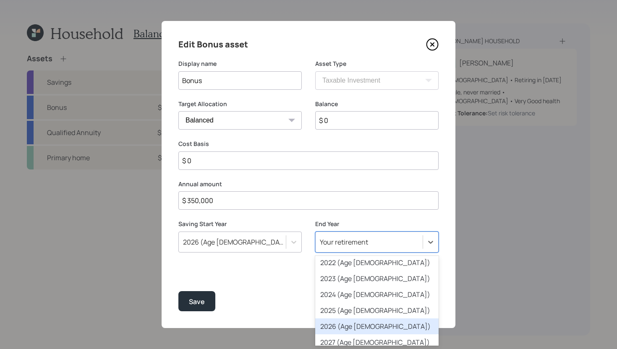
click at [351, 306] on div "2026 (Age [DEMOGRAPHIC_DATA])" at bounding box center [376, 326] width 123 height 16
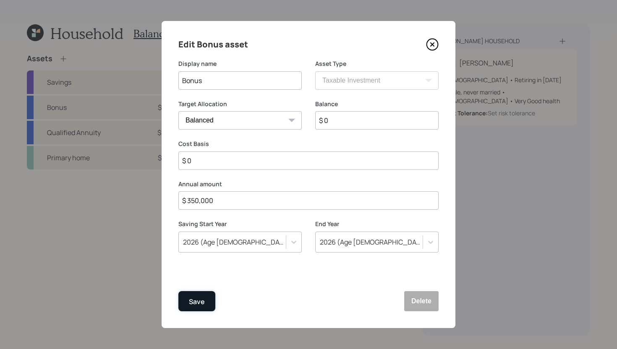
click at [196, 302] on div "Save" at bounding box center [197, 301] width 16 height 11
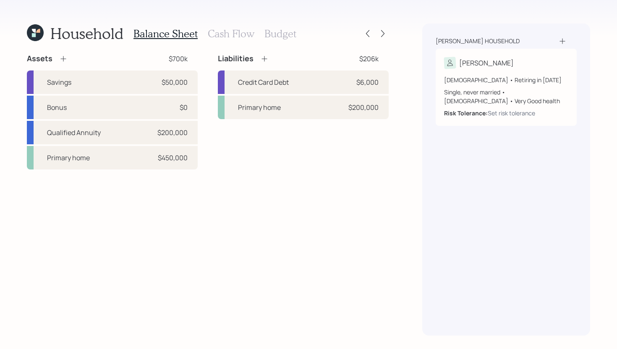
click at [234, 39] on h3 "Cash Flow" at bounding box center [231, 34] width 47 height 12
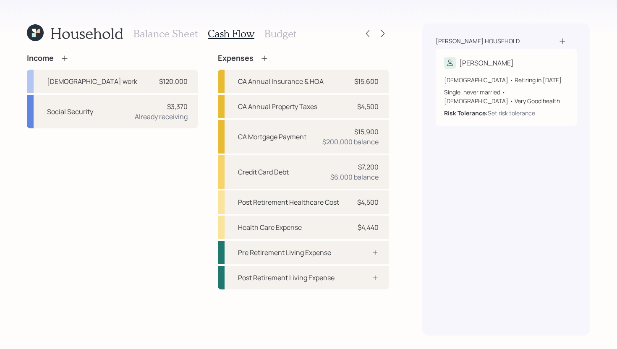
click at [65, 56] on icon at bounding box center [64, 57] width 5 height 5
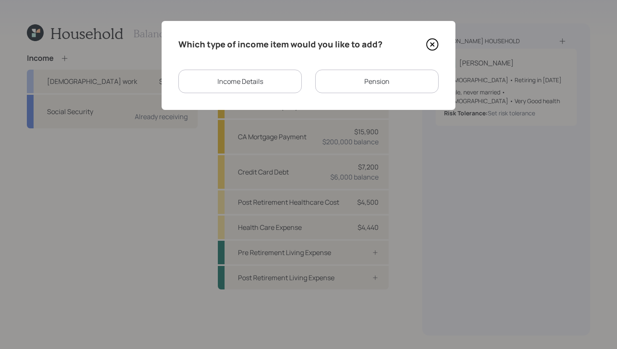
click at [266, 84] on div "Income Details" at bounding box center [239, 81] width 123 height 23
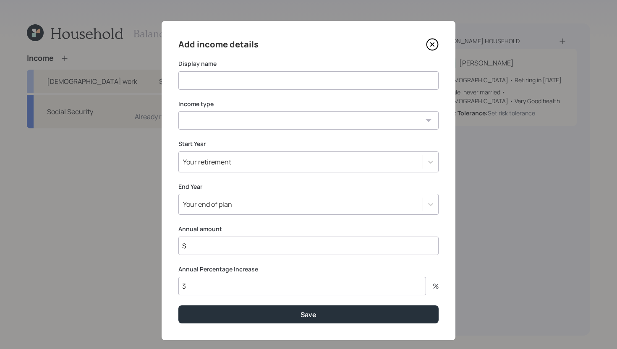
click at [225, 89] on input at bounding box center [308, 80] width 260 height 18
type input "Bonus Income"
click at [218, 123] on select "[DEMOGRAPHIC_DATA] work [DEMOGRAPHIC_DATA] work Self employment Other" at bounding box center [308, 120] width 260 height 18
select select "other"
click at [178, 111] on select "[DEMOGRAPHIC_DATA] work [DEMOGRAPHIC_DATA] work Self employment Other" at bounding box center [308, 120] width 260 height 18
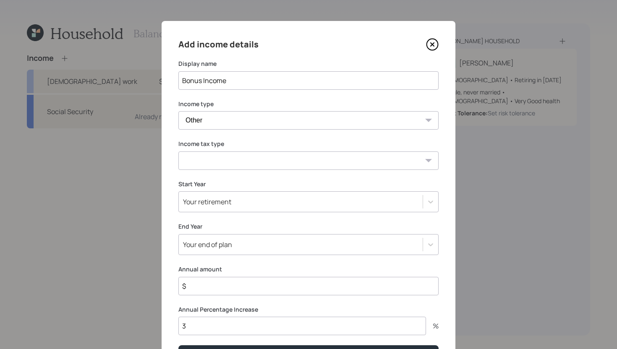
click at [212, 159] on select "Tax-free Earned Self Employment Alimony Royalties Pension / Annuity Interest Di…" at bounding box center [308, 160] width 260 height 18
select select "earned"
click at [178, 151] on select "Tax-free Earned Self Employment Alimony Royalties Pension / Annuity Interest Di…" at bounding box center [308, 160] width 260 height 18
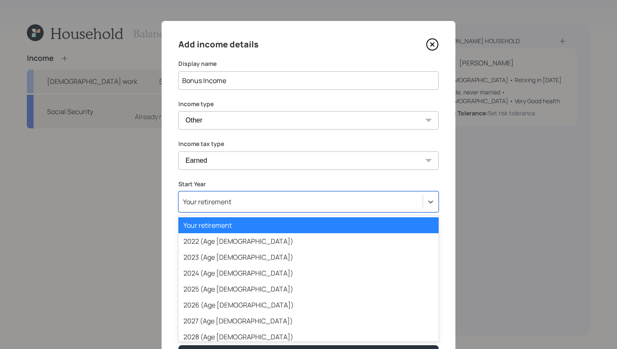
click at [213, 203] on div "Your retirement" at bounding box center [207, 201] width 48 height 9
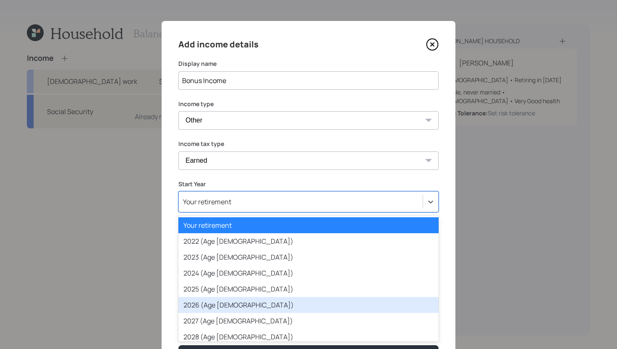
click at [220, 306] on div "2026 (Age [DEMOGRAPHIC_DATA])" at bounding box center [308, 305] width 260 height 16
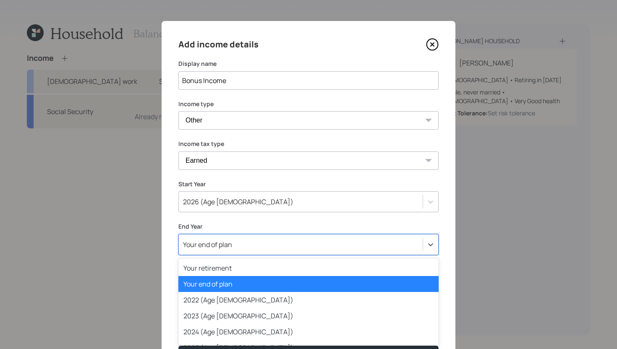
click at [233, 245] on div "option Your end of plan selected, 2 of 80. 80 results available. Use Up and Dow…" at bounding box center [308, 244] width 260 height 21
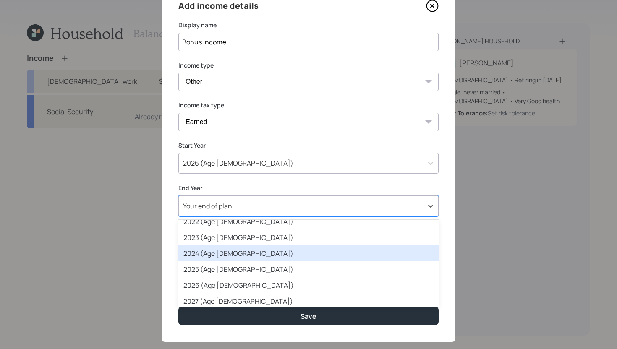
scroll to position [42, 0]
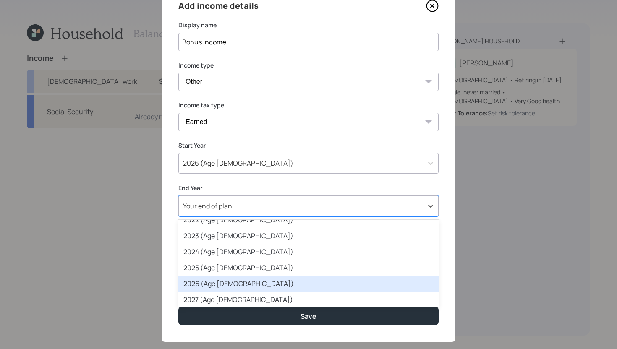
click at [225, 282] on div "2026 (Age [DEMOGRAPHIC_DATA])" at bounding box center [308, 284] width 260 height 16
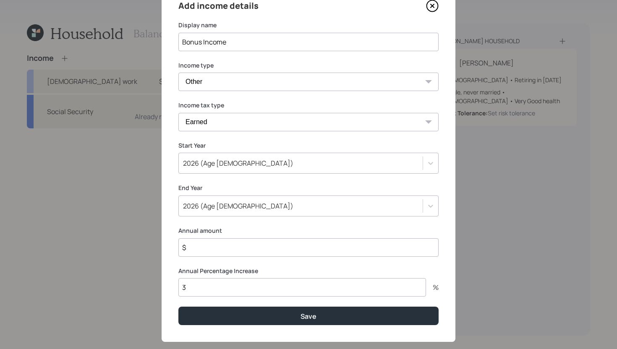
click at [229, 250] on input "$" at bounding box center [308, 247] width 260 height 18
type input "$ 350,000"
click at [223, 286] on input "3" at bounding box center [302, 287] width 248 height 18
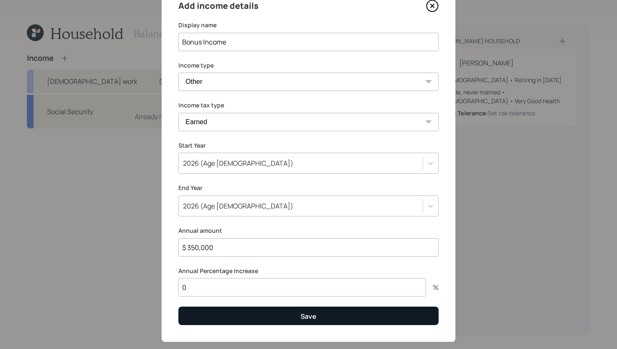
type input "0"
click at [244, 306] on button "Save" at bounding box center [308, 316] width 260 height 18
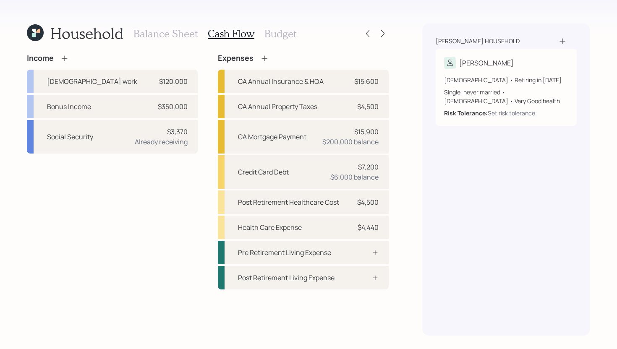
click at [273, 34] on h3 "Budget" at bounding box center [280, 34] width 32 height 12
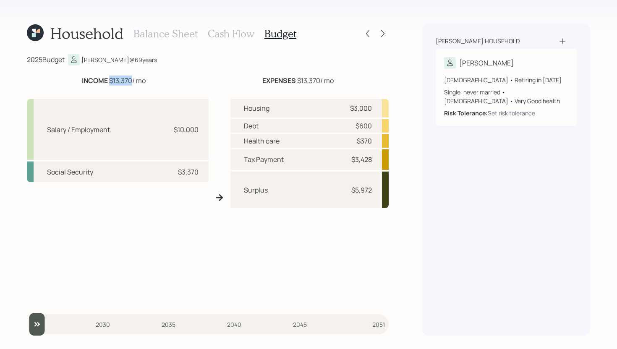
drag, startPoint x: 110, startPoint y: 81, endPoint x: 132, endPoint y: 79, distance: 21.9
click at [132, 79] on div "INCOME $13,370 / mo" at bounding box center [114, 81] width 64 height 10
drag, startPoint x: 295, startPoint y: 80, endPoint x: 328, endPoint y: 79, distance: 33.2
click at [328, 79] on div "EXPENSES $13,370 / mo" at bounding box center [297, 81] width 71 height 10
click at [321, 64] on div "2025 Budget [PERSON_NAME] @ 69 years" at bounding box center [208, 60] width 362 height 12
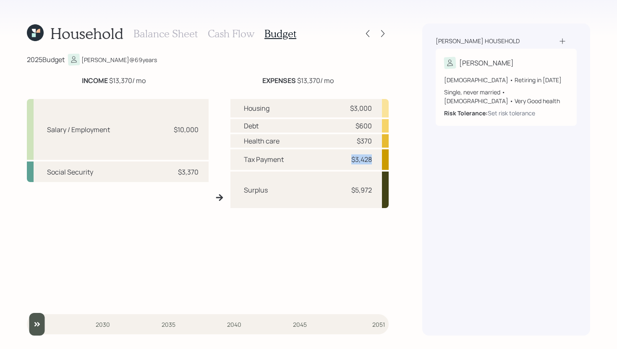
drag, startPoint x: 340, startPoint y: 159, endPoint x: 373, endPoint y: 160, distance: 33.2
click at [373, 160] on div "Tax Payment $3,428" at bounding box center [309, 159] width 159 height 21
drag, startPoint x: 348, startPoint y: 107, endPoint x: 372, endPoint y: 107, distance: 23.9
click at [372, 107] on div "Housing $3,000" at bounding box center [309, 108] width 159 height 18
click at [184, 36] on h3 "Balance Sheet" at bounding box center [165, 34] width 64 height 12
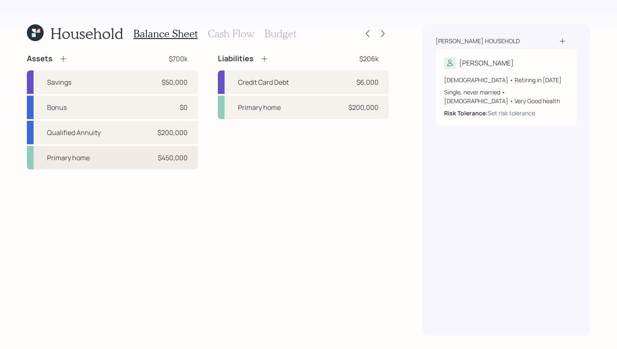
click at [135, 163] on div "Primary home $450,000" at bounding box center [112, 157] width 171 height 23
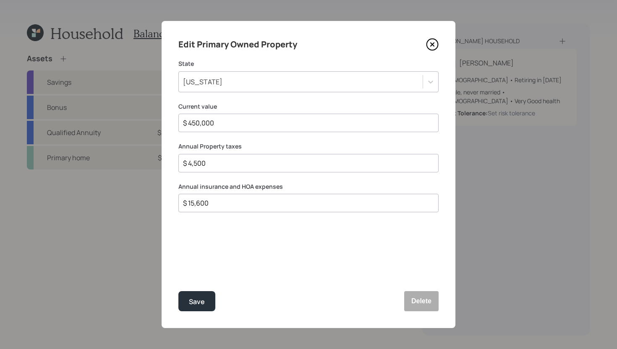
drag, startPoint x: 210, startPoint y: 163, endPoint x: 187, endPoint y: 163, distance: 23.5
click at [187, 163] on input "$ 4,500" at bounding box center [305, 163] width 246 height 10
click at [430, 46] on icon at bounding box center [432, 44] width 13 height 13
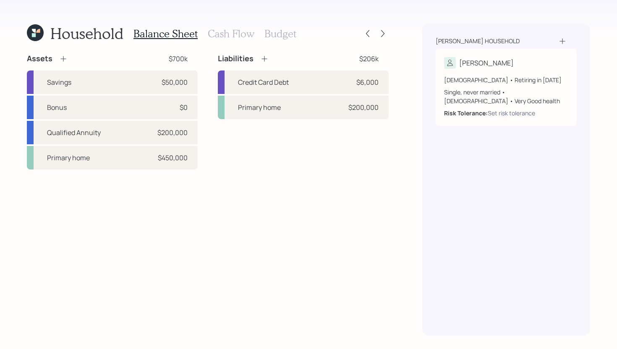
click at [284, 34] on h3 "Budget" at bounding box center [280, 34] width 32 height 12
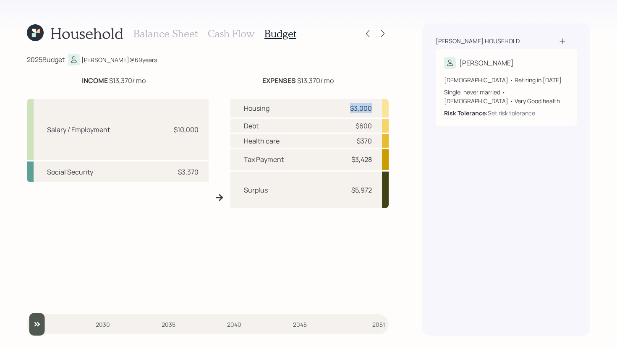
drag, startPoint x: 339, startPoint y: 104, endPoint x: 376, endPoint y: 104, distance: 36.9
click at [376, 104] on div "Housing $3,000" at bounding box center [309, 108] width 159 height 18
drag, startPoint x: 355, startPoint y: 127, endPoint x: 375, endPoint y: 127, distance: 19.7
click at [375, 127] on div "Debt $600" at bounding box center [309, 125] width 159 height 13
drag, startPoint x: 351, startPoint y: 141, endPoint x: 379, endPoint y: 141, distance: 28.1
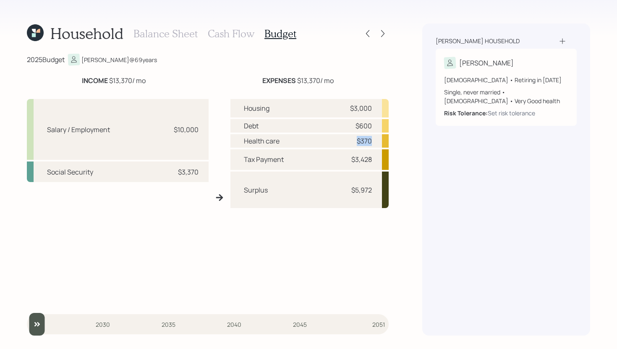
click at [379, 141] on div "Health care $370" at bounding box center [309, 140] width 159 height 13
click at [338, 194] on div "Surplus $5,972" at bounding box center [309, 190] width 159 height 37
drag, startPoint x: 352, startPoint y: 189, endPoint x: 374, endPoint y: 189, distance: 21.8
click at [374, 189] on div "Surplus $5,972" at bounding box center [309, 190] width 159 height 37
click at [279, 196] on div "Surplus $5,972" at bounding box center [309, 190] width 159 height 37
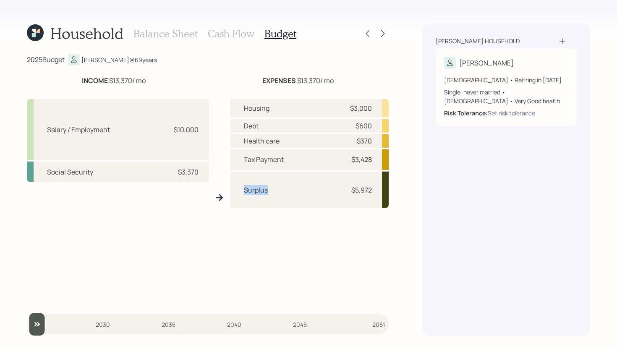
drag, startPoint x: 274, startPoint y: 194, endPoint x: 232, endPoint y: 193, distance: 42.4
click at [232, 193] on div "Surplus $5,972" at bounding box center [309, 190] width 159 height 37
click at [162, 30] on h3 "Balance Sheet" at bounding box center [165, 34] width 64 height 12
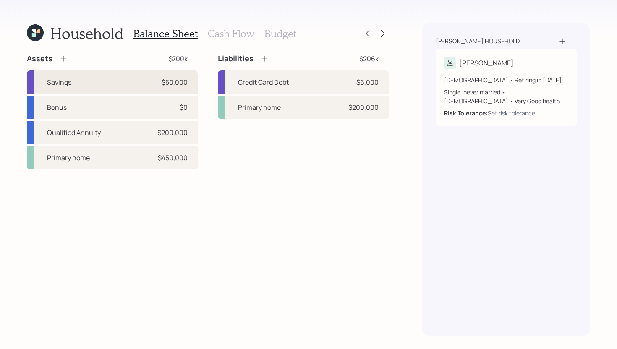
click at [127, 78] on div "Savings $50,000" at bounding box center [112, 81] width 171 height 23
select select "cash"
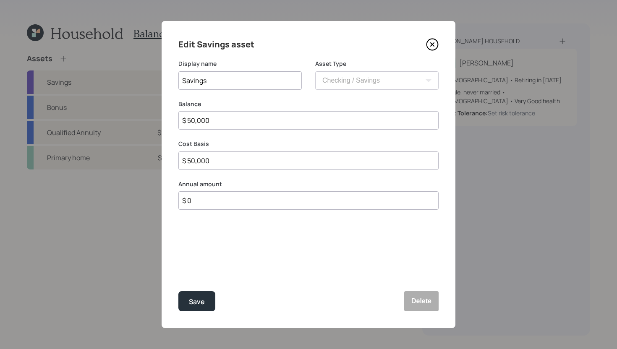
click at [200, 203] on input "$ 0" at bounding box center [308, 200] width 260 height 18
type input "$ 7,200"
click at [210, 240] on div "Select..." at bounding box center [232, 242] width 107 height 14
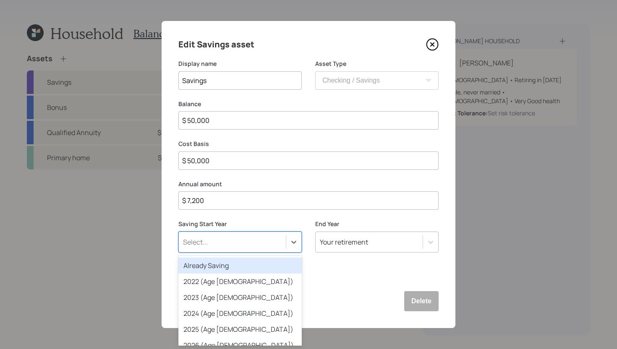
click at [209, 267] on div "Already Saving" at bounding box center [239, 266] width 123 height 16
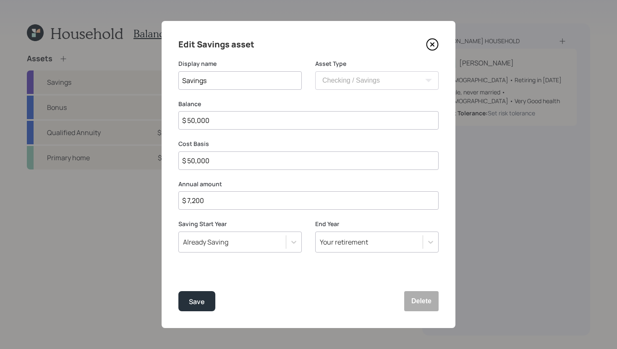
click at [200, 277] on div "Edit Savings asset Display name Savings Asset Type SEP [PERSON_NAME] IRA 401(k)…" at bounding box center [309, 174] width 294 height 307
click at [200, 302] on div "Save" at bounding box center [197, 301] width 16 height 11
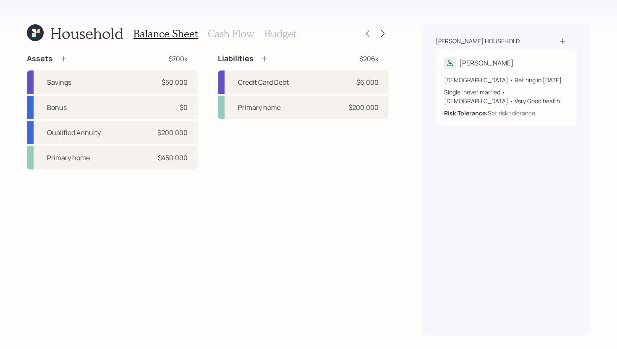
click at [245, 33] on h3 "Cash Flow" at bounding box center [231, 34] width 47 height 12
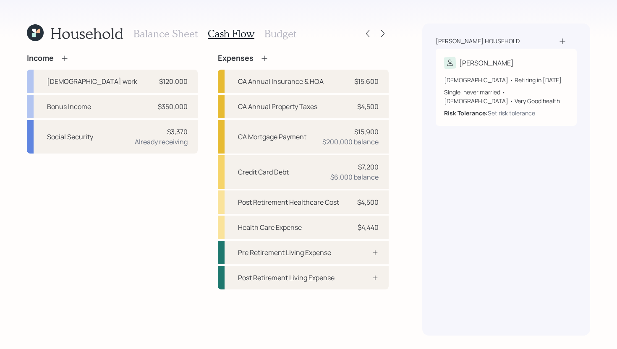
click at [291, 39] on h3 "Budget" at bounding box center [280, 34] width 32 height 12
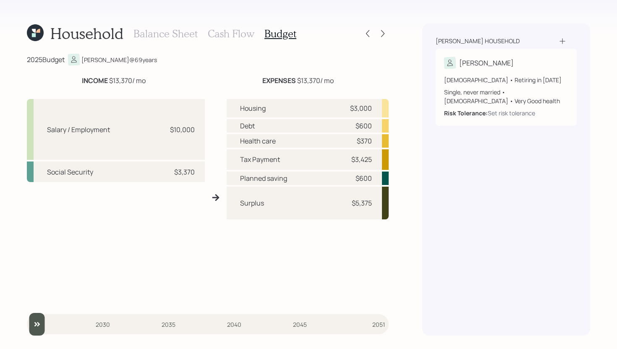
click at [234, 32] on h3 "Cash Flow" at bounding box center [231, 34] width 47 height 12
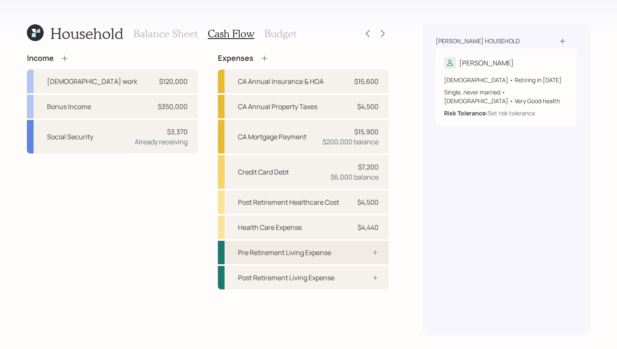
click at [315, 256] on div "Pre Retirement Living Expense" at bounding box center [284, 253] width 93 height 10
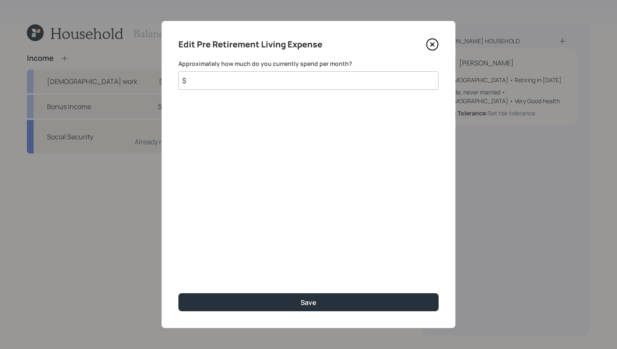
click at [274, 81] on input "$" at bounding box center [308, 80] width 260 height 18
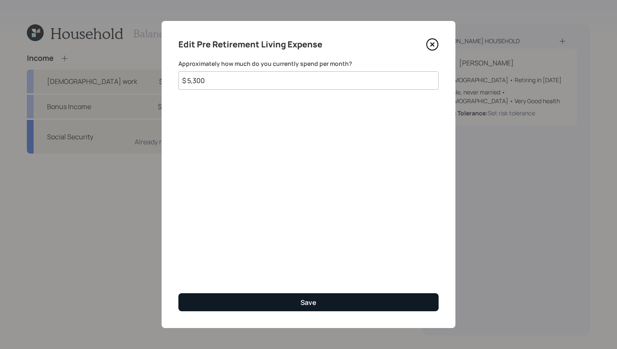
type input "$ 5,300"
click at [318, 297] on button "Save" at bounding box center [308, 302] width 260 height 18
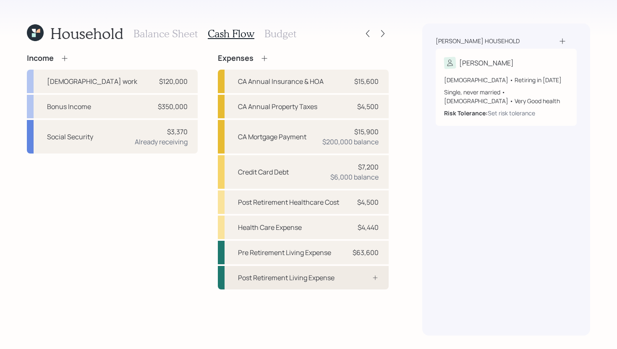
click at [315, 282] on div "Post Retirement Living Expense" at bounding box center [286, 278] width 96 height 10
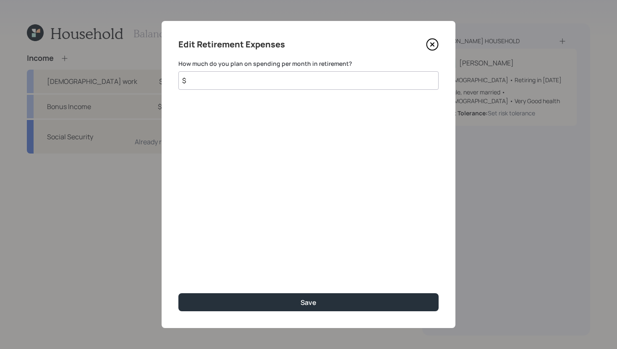
click at [263, 84] on input "$" at bounding box center [308, 80] width 260 height 18
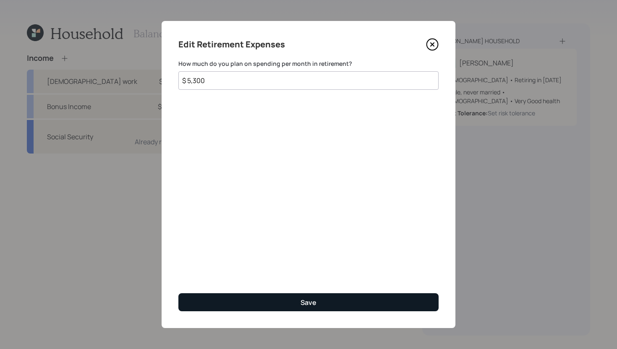
type input "$ 5,300"
click at [298, 304] on button "Save" at bounding box center [308, 302] width 260 height 18
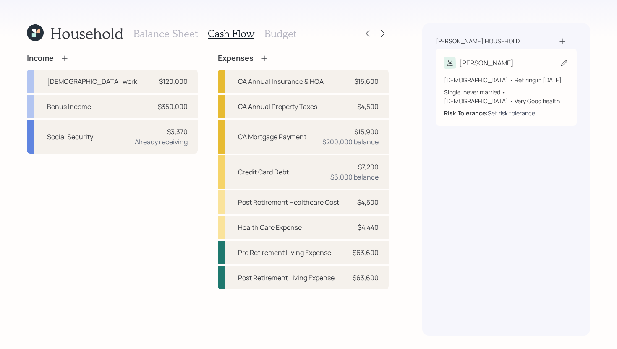
click at [518, 114] on div "Set risk tolerance" at bounding box center [511, 113] width 47 height 9
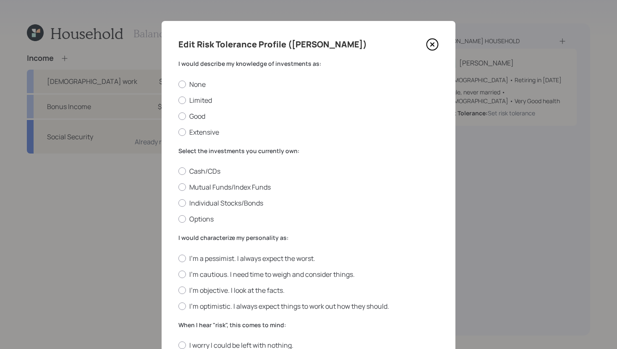
scroll to position [12, 0]
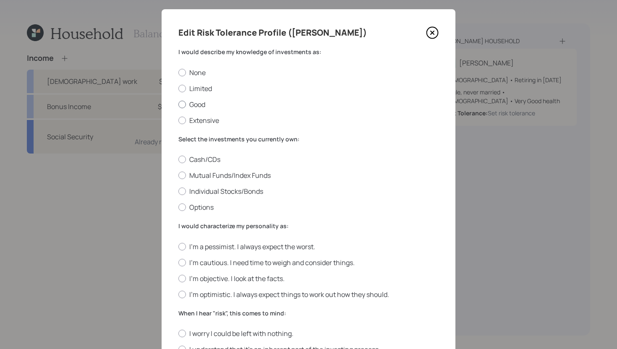
click at [198, 105] on label "Good" at bounding box center [308, 104] width 260 height 9
click at [178, 104] on input "Good" at bounding box center [178, 104] width 0 height 0
radio input "true"
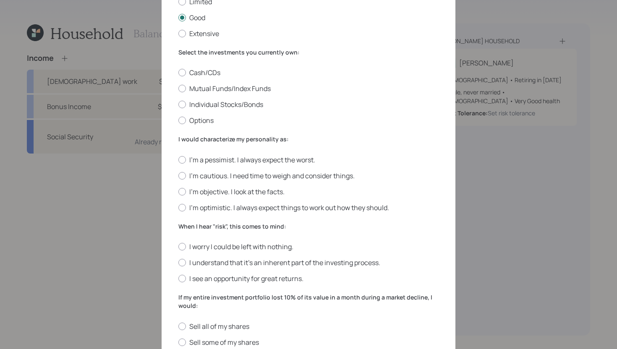
scroll to position [99, 0]
click at [207, 76] on label "Cash/CDs" at bounding box center [308, 72] width 260 height 9
click at [178, 73] on input "Cash/CDs" at bounding box center [178, 72] width 0 height 0
radio input "true"
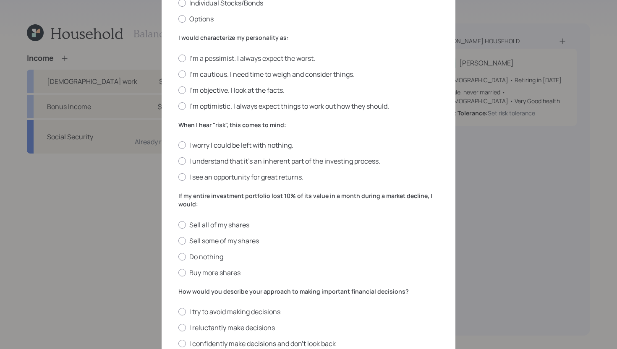
scroll to position [203, 0]
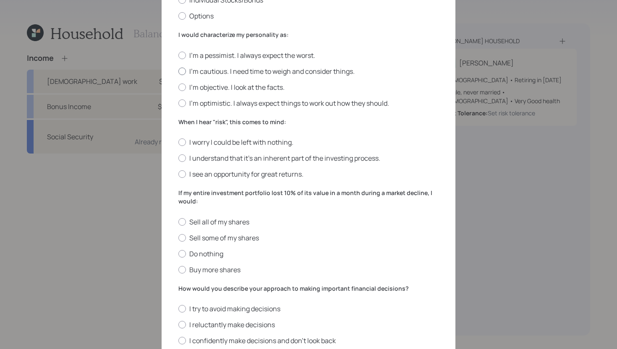
click at [242, 71] on label "I'm cautious. I need time to weigh and consider things." at bounding box center [308, 71] width 260 height 9
click at [178, 71] on input "I'm cautious. I need time to weigh and consider things." at bounding box center [178, 71] width 0 height 0
radio input "true"
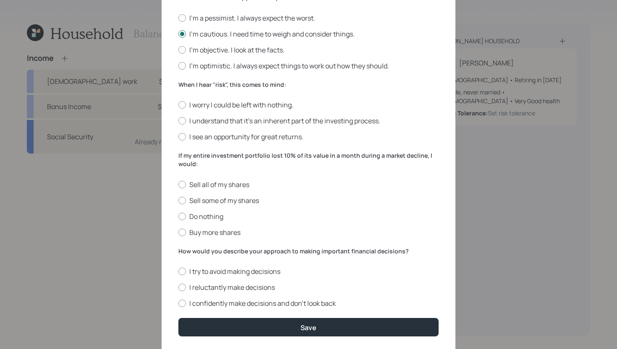
scroll to position [243, 0]
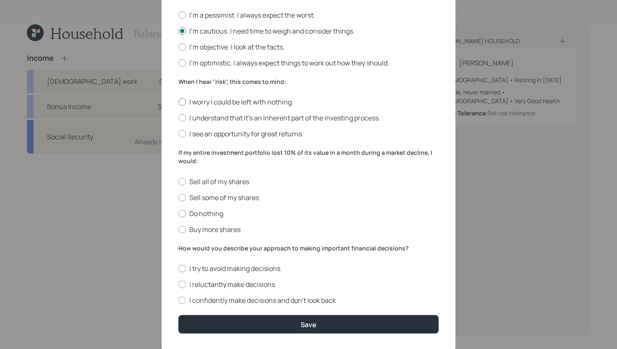
click at [234, 104] on label "I worry I could be left with nothing." at bounding box center [308, 101] width 260 height 9
click at [178, 102] on input "I worry I could be left with nothing." at bounding box center [178, 102] width 0 height 0
radio input "true"
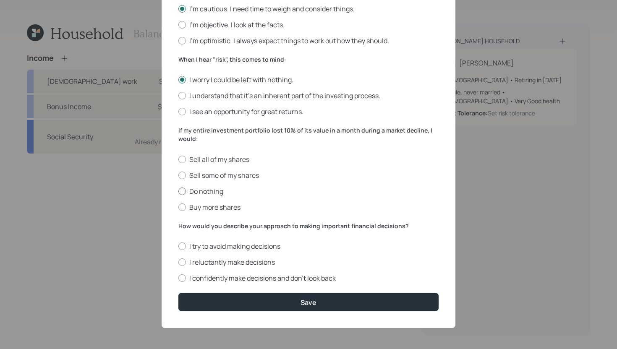
click at [212, 192] on label "Do nothing" at bounding box center [308, 191] width 260 height 9
click at [178, 191] on input "Do nothing" at bounding box center [178, 191] width 0 height 0
radio input "true"
click at [213, 263] on label "I reluctantly make decisions" at bounding box center [308, 262] width 260 height 9
click at [178, 263] on input "I reluctantly make decisions" at bounding box center [178, 262] width 0 height 0
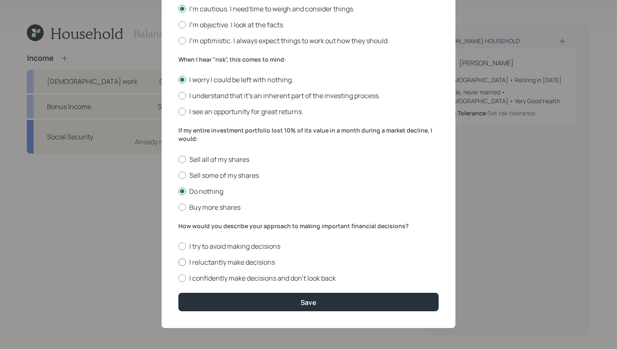
radio input "true"
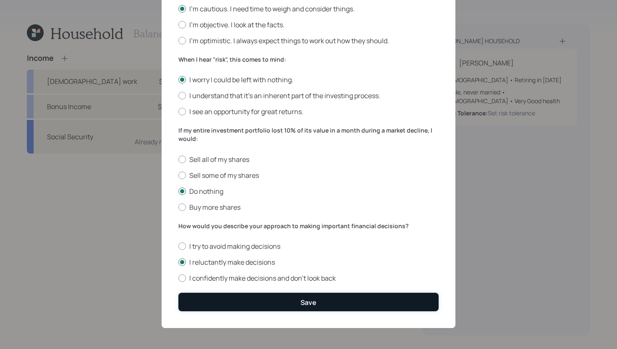
click at [208, 304] on button "Save" at bounding box center [308, 302] width 260 height 18
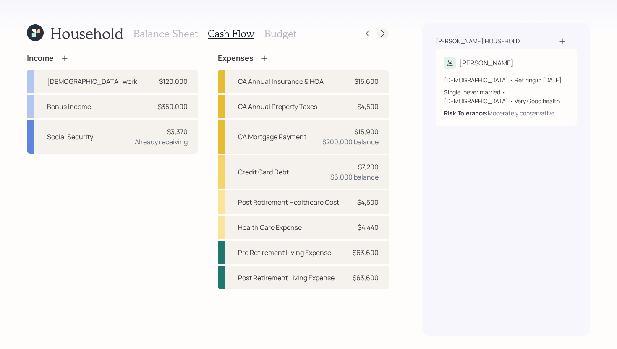
click at [387, 37] on div at bounding box center [383, 34] width 12 height 12
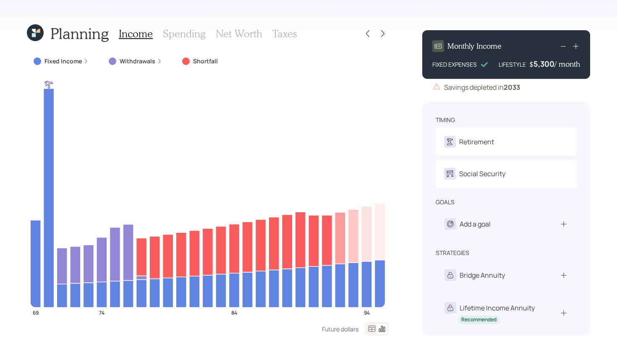
click at [71, 65] on label "Fixed Income" at bounding box center [62, 61] width 37 height 8
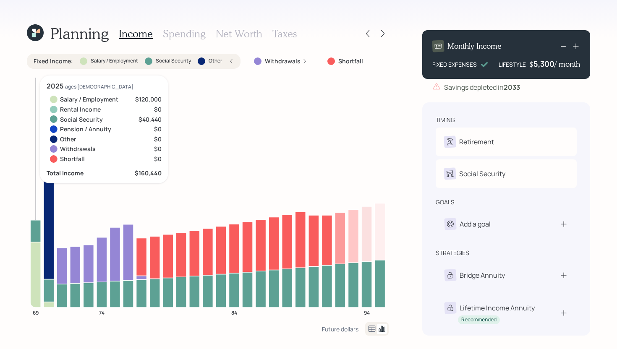
click at [37, 230] on icon at bounding box center [35, 231] width 10 height 22
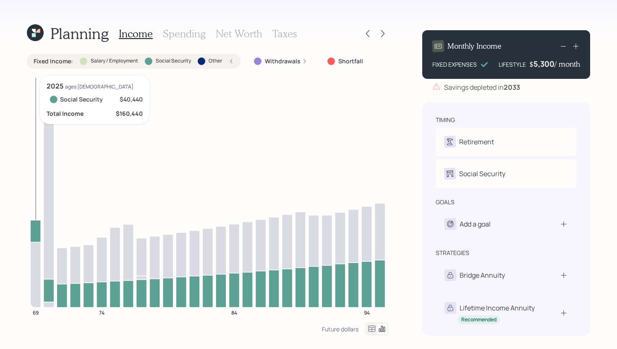
click at [37, 231] on icon at bounding box center [35, 231] width 10 height 22
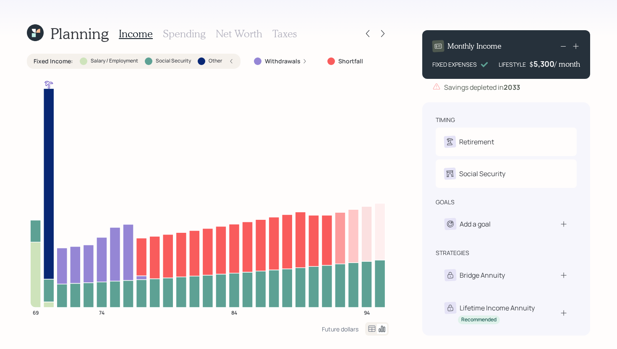
click at [217, 60] on label "Other" at bounding box center [215, 60] width 13 height 7
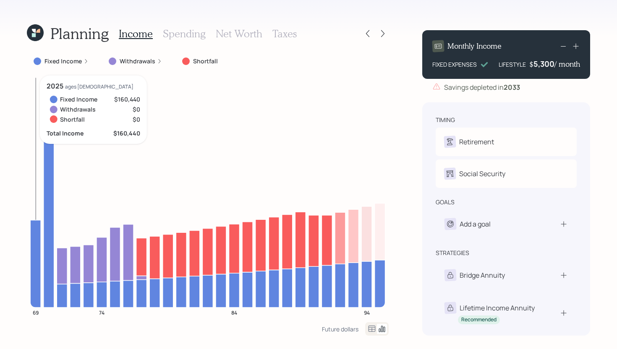
click at [33, 247] on icon at bounding box center [35, 263] width 10 height 87
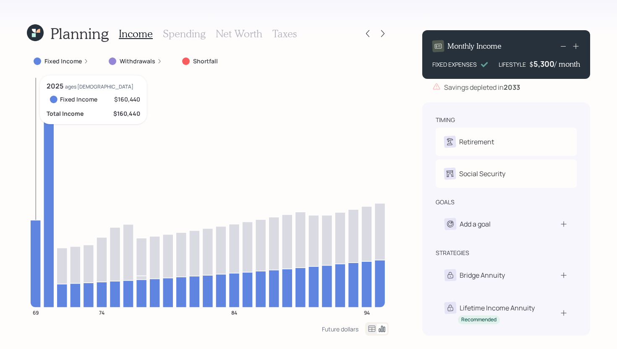
click at [33, 247] on icon at bounding box center [35, 263] width 10 height 87
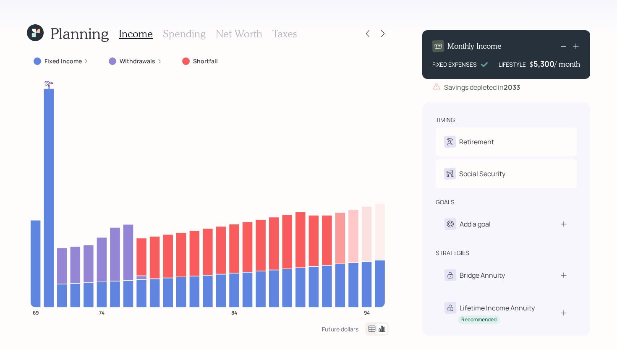
click at [67, 61] on label "Fixed Income" at bounding box center [62, 61] width 37 height 8
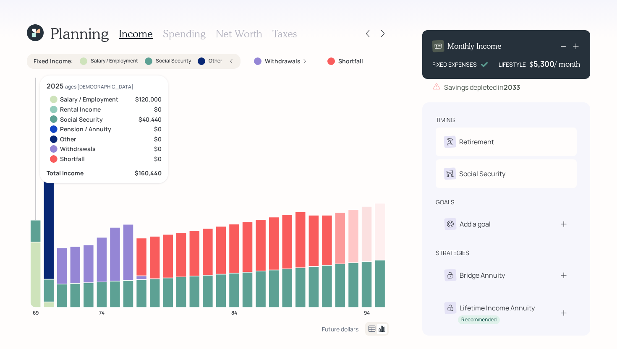
click at [34, 273] on icon at bounding box center [35, 274] width 10 height 65
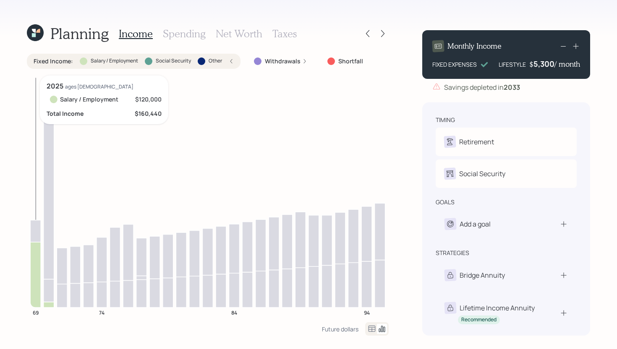
click at [36, 270] on icon at bounding box center [35, 274] width 10 height 65
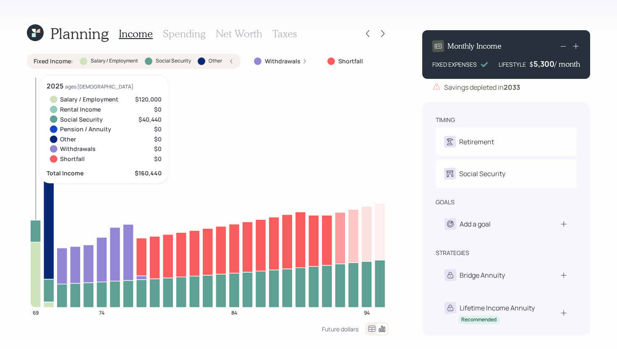
click at [34, 229] on icon at bounding box center [35, 231] width 10 height 22
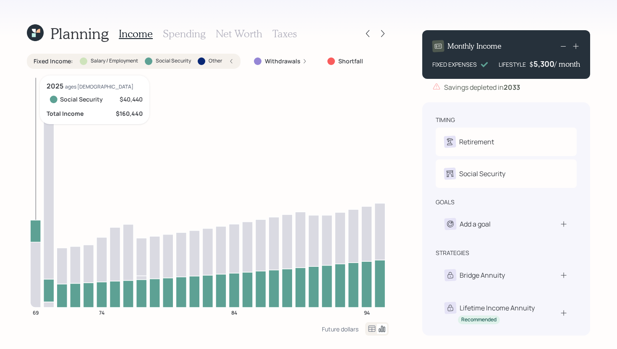
click at [34, 229] on icon at bounding box center [35, 231] width 10 height 22
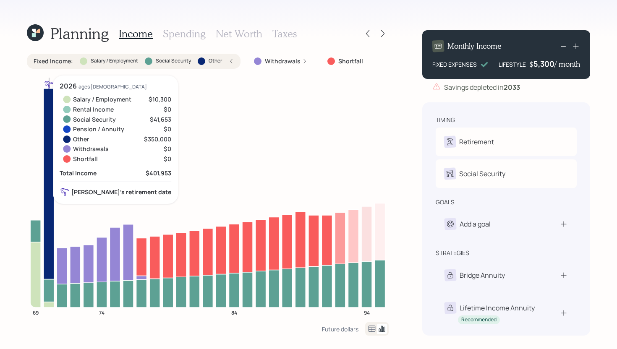
click at [49, 216] on icon at bounding box center [49, 184] width 10 height 190
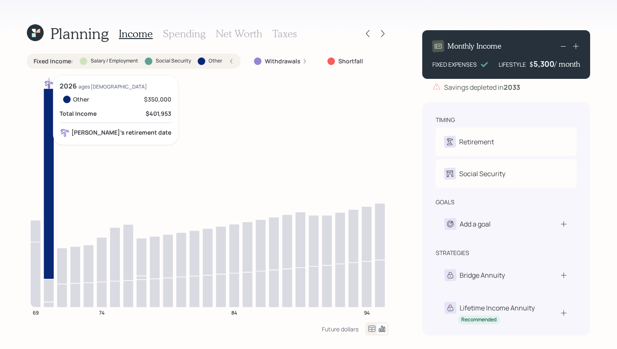
click at [48, 191] on icon at bounding box center [49, 184] width 10 height 190
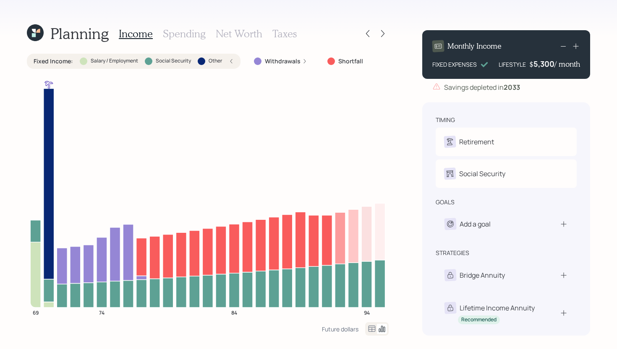
click at [93, 58] on label "Salary / Employment" at bounding box center [114, 60] width 47 height 7
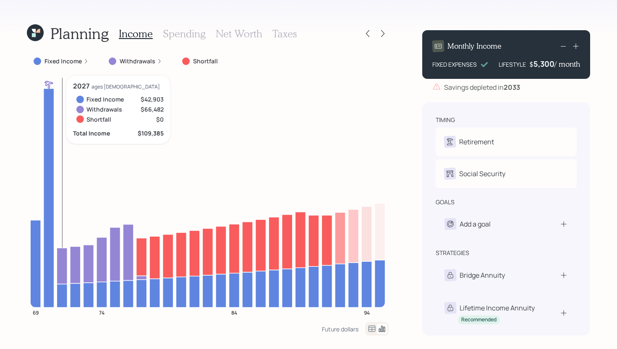
click at [62, 294] on icon at bounding box center [62, 295] width 10 height 23
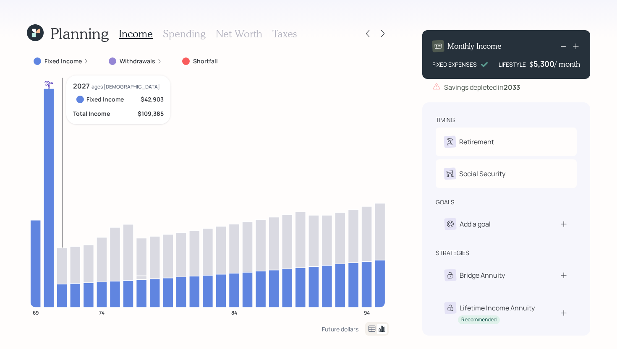
click at [62, 293] on icon at bounding box center [62, 295] width 10 height 23
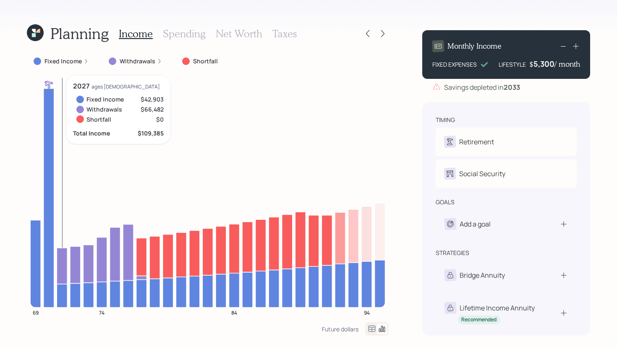
click at [63, 268] on icon at bounding box center [62, 266] width 10 height 36
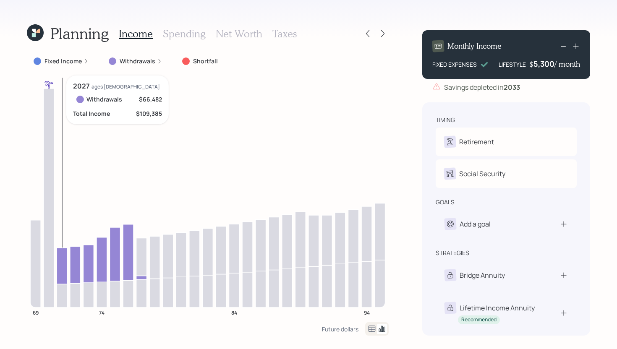
click at [63, 268] on icon at bounding box center [62, 266] width 10 height 36
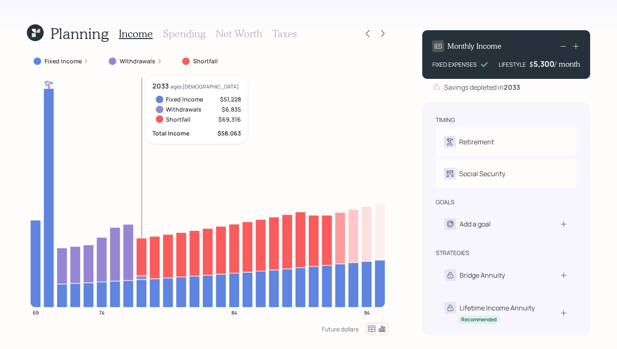
click at [140, 256] on icon at bounding box center [141, 257] width 10 height 38
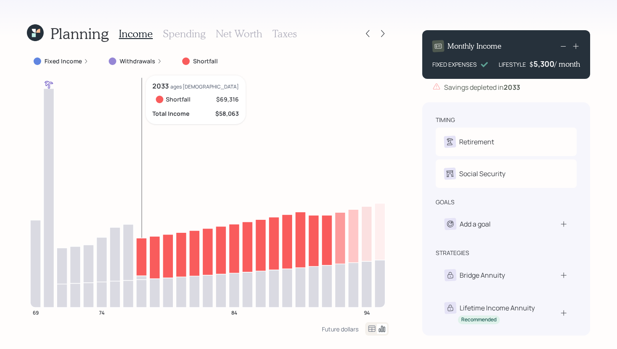
click at [140, 256] on icon at bounding box center [141, 257] width 10 height 38
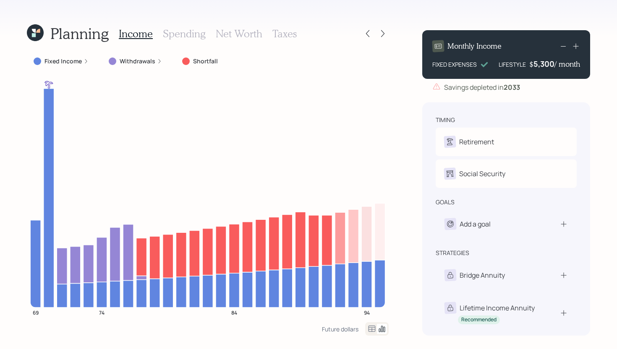
click at [182, 33] on h3 "Spending" at bounding box center [184, 34] width 43 height 12
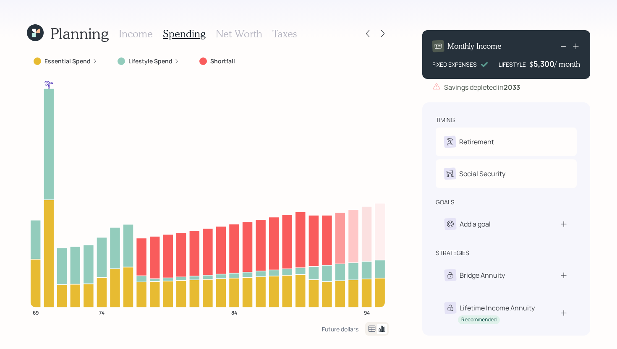
click at [135, 59] on label "Lifestyle Spend" at bounding box center [150, 61] width 44 height 8
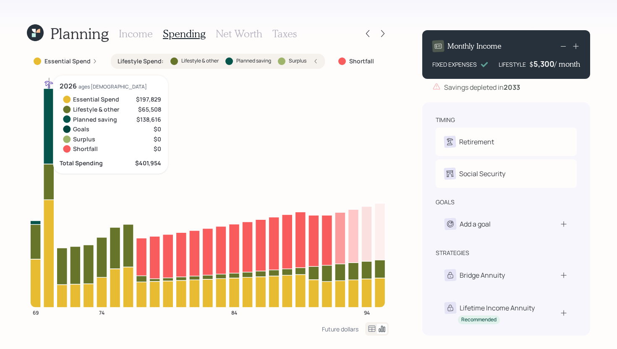
click at [47, 132] on icon at bounding box center [49, 127] width 10 height 76
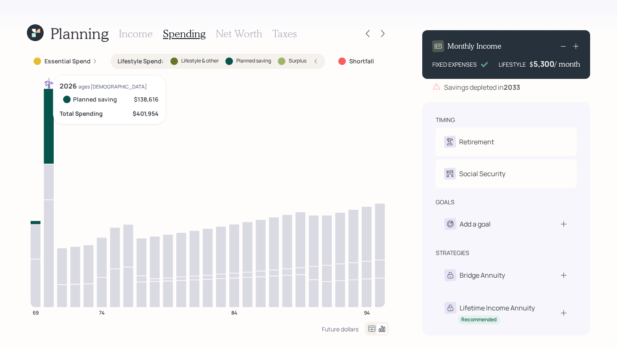
click at [47, 132] on icon at bounding box center [49, 127] width 10 height 76
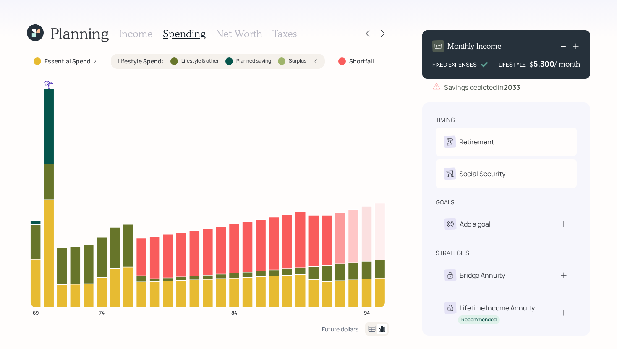
click at [85, 61] on label "Essential Spend" at bounding box center [67, 61] width 46 height 8
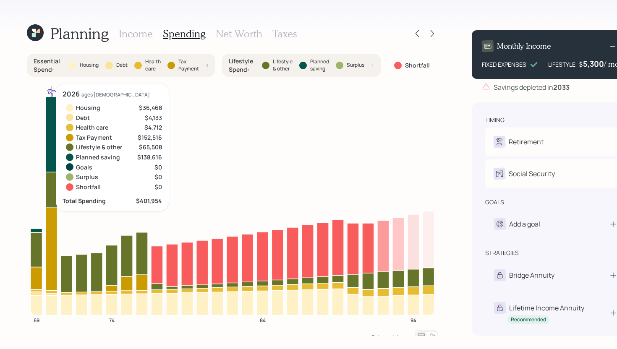
click at [54, 248] on icon at bounding box center [52, 249] width 12 height 83
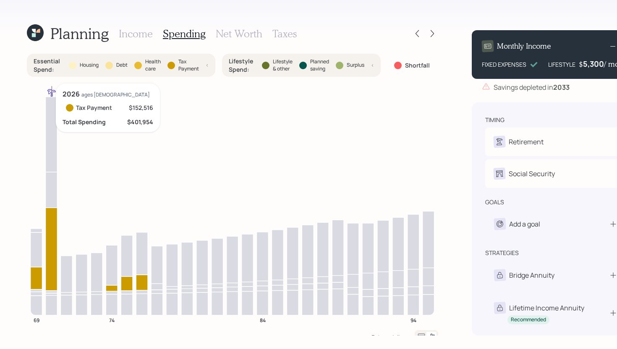
click at [53, 247] on icon at bounding box center [52, 249] width 12 height 83
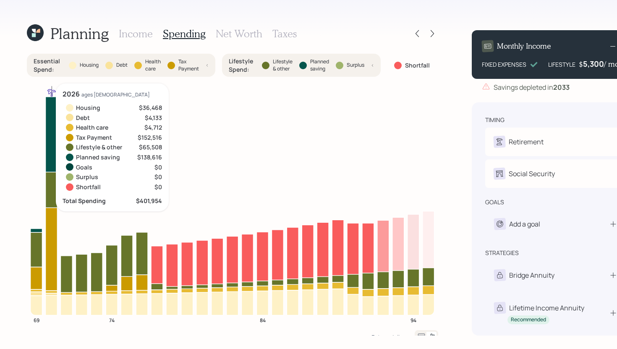
click at [55, 190] on icon at bounding box center [52, 190] width 12 height 36
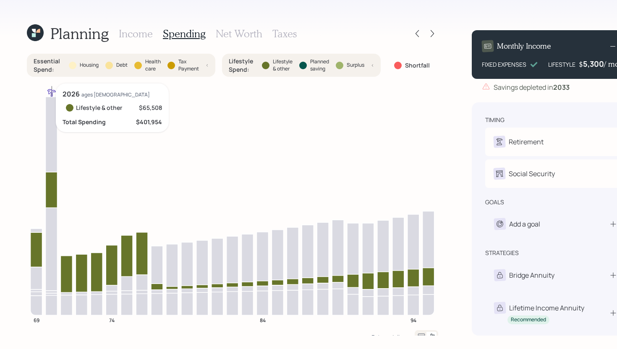
click at [55, 190] on icon at bounding box center [52, 190] width 12 height 36
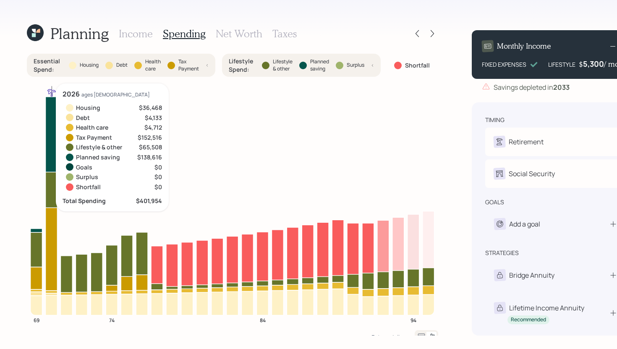
click at [52, 229] on icon at bounding box center [52, 249] width 12 height 83
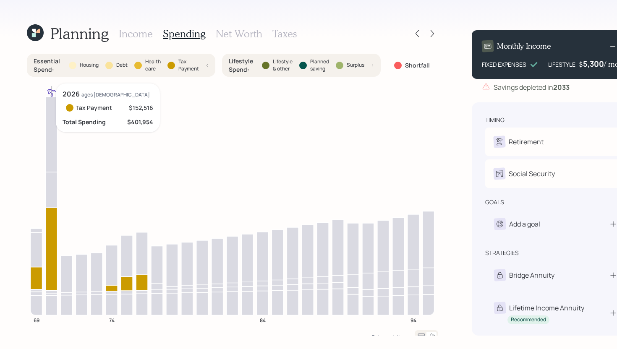
click at [52, 229] on icon at bounding box center [52, 249] width 12 height 83
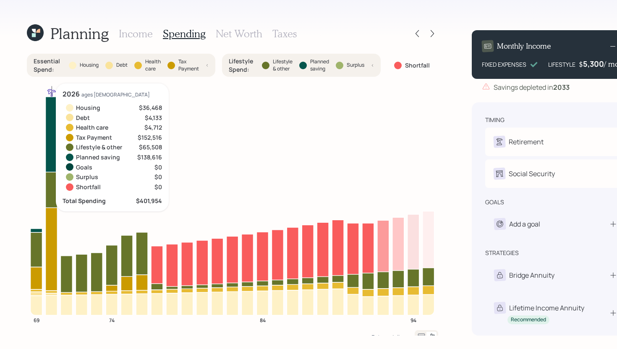
click at [52, 203] on icon at bounding box center [52, 190] width 12 height 36
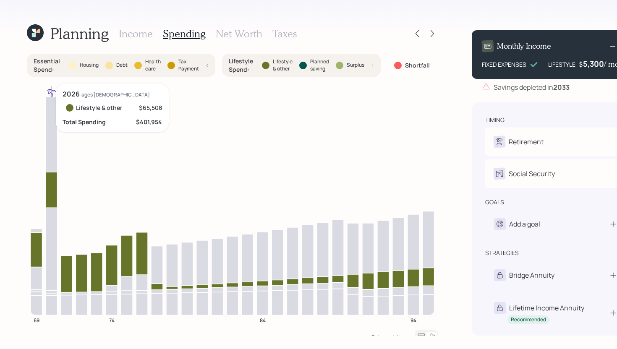
click at [52, 202] on icon at bounding box center [52, 190] width 12 height 36
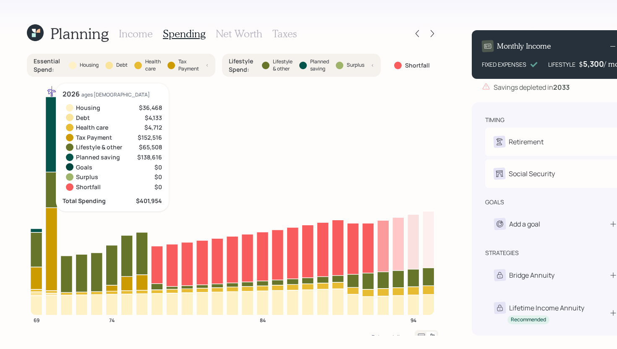
click at [52, 157] on icon at bounding box center [52, 135] width 12 height 76
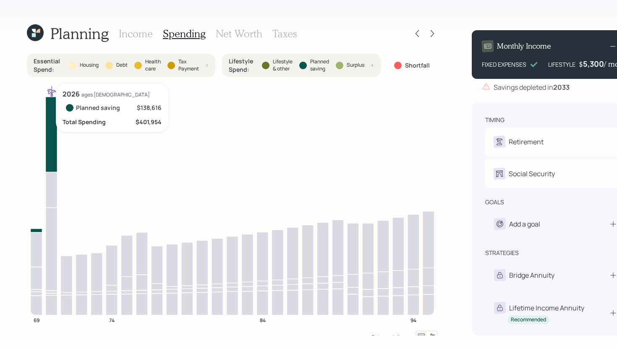
click at [52, 157] on icon at bounding box center [52, 135] width 12 height 76
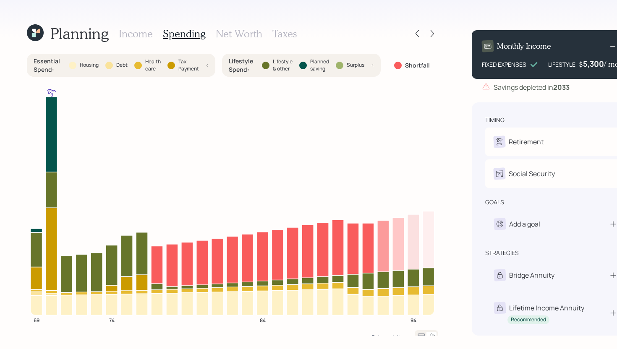
click at [190, 63] on label "Tax Payment" at bounding box center [188, 65] width 21 height 14
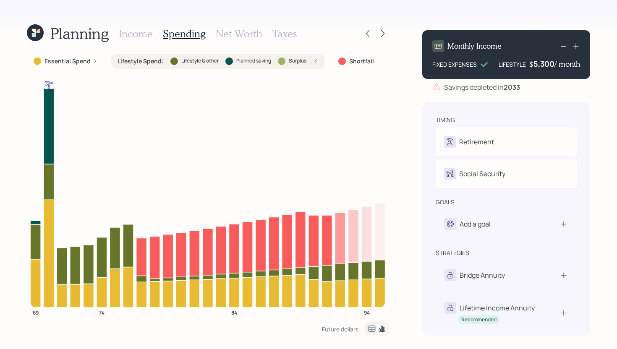
click at [223, 65] on div "Lifestyle Spend : Lifestyle & other Planned saving Surplus" at bounding box center [217, 61] width 201 height 8
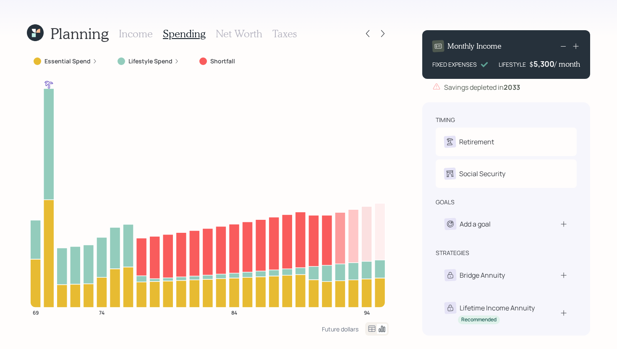
click at [143, 34] on h3 "Income" at bounding box center [136, 34] width 34 height 12
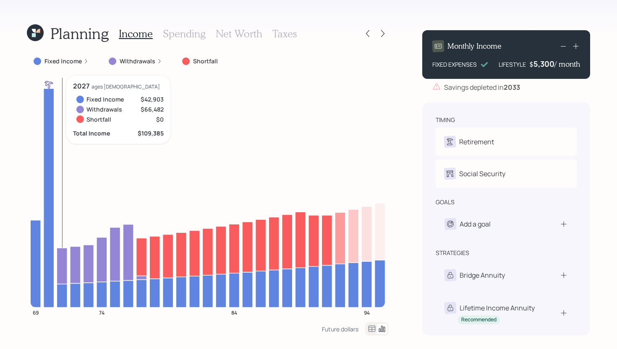
click at [63, 270] on icon at bounding box center [62, 266] width 10 height 36
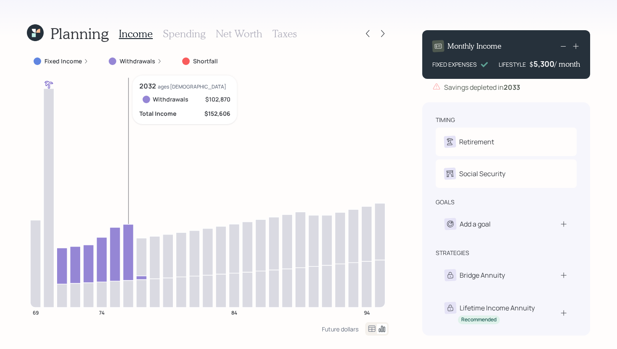
click at [132, 250] on icon at bounding box center [128, 252] width 10 height 56
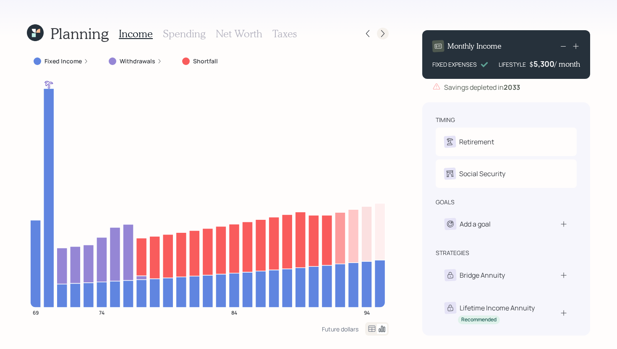
click at [382, 30] on icon at bounding box center [382, 33] width 8 height 8
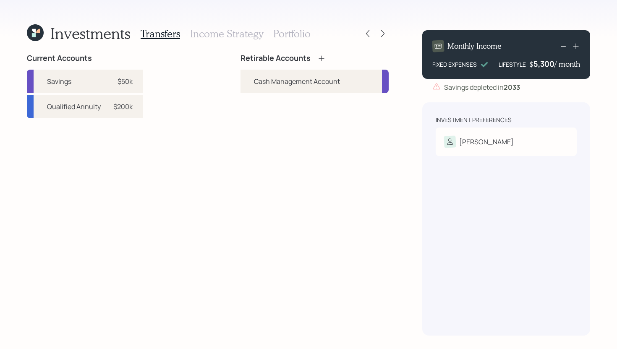
click at [236, 38] on h3 "Income Strategy" at bounding box center [226, 34] width 73 height 12
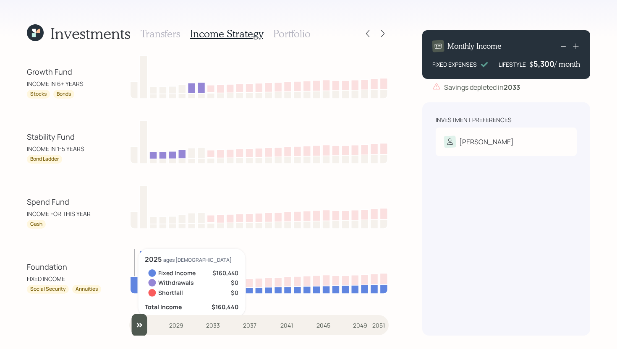
click at [138, 285] on icon at bounding box center [134, 284] width 8 height 17
click at [132, 287] on icon at bounding box center [134, 284] width 8 height 17
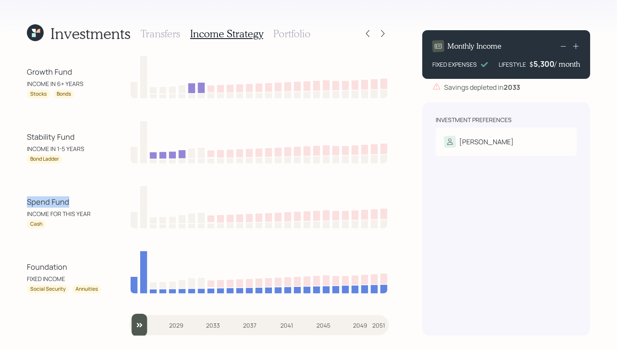
drag, startPoint x: 71, startPoint y: 201, endPoint x: 29, endPoint y: 200, distance: 42.8
click at [29, 200] on div "Spend Fund" at bounding box center [65, 201] width 76 height 11
drag, startPoint x: 76, startPoint y: 138, endPoint x: 21, endPoint y: 138, distance: 55.8
click at [20, 138] on div "Investments Transfers Income Strategy Portfolio Growth Fund INCOME IN 6+ YEARS …" at bounding box center [308, 174] width 617 height 349
drag, startPoint x: 78, startPoint y: 75, endPoint x: -23, endPoint y: 75, distance: 101.5
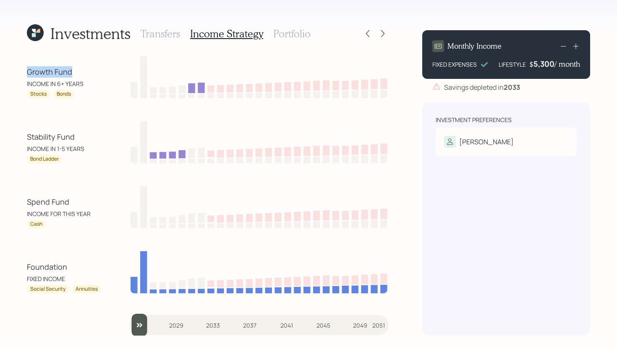
click at [0, 75] on html "Investments Transfers Income Strategy Portfolio Growth Fund INCOME IN 6+ YEARS …" at bounding box center [308, 174] width 617 height 349
click at [102, 215] on div "Spend Fund INCOME FOR THIS YEAR Cash" at bounding box center [208, 206] width 362 height 45
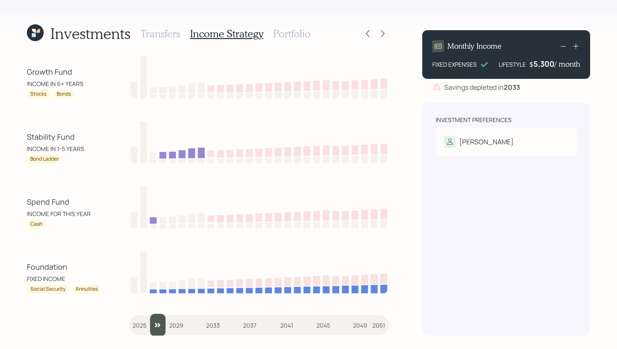
drag, startPoint x: 143, startPoint y: 326, endPoint x: 153, endPoint y: 323, distance: 10.0
click at [153, 306] on input "slider" at bounding box center [258, 325] width 259 height 23
drag, startPoint x: 28, startPoint y: 138, endPoint x: 78, endPoint y: 138, distance: 50.8
click at [78, 138] on div "Stability Fund" at bounding box center [65, 136] width 76 height 11
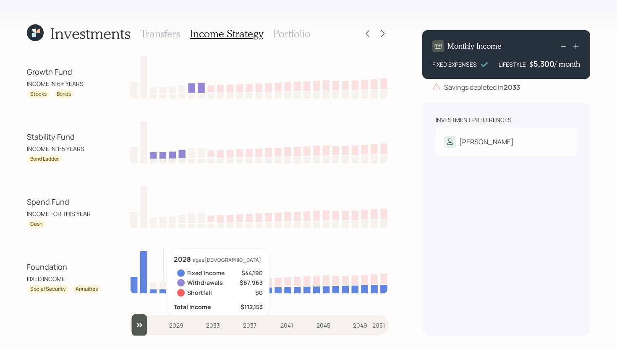
drag, startPoint x: 158, startPoint y: 326, endPoint x: 107, endPoint y: 325, distance: 51.2
click at [129, 306] on input "slider" at bounding box center [258, 325] width 259 height 23
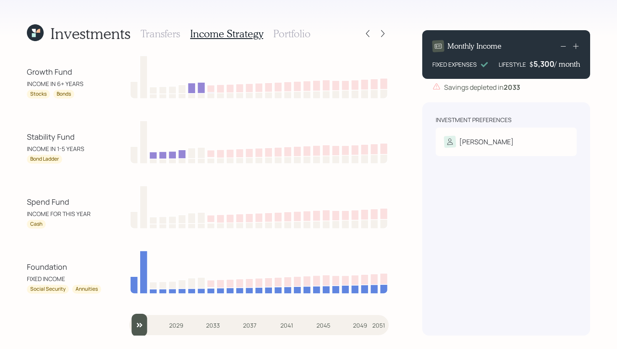
click at [145, 306] on input "slider" at bounding box center [258, 325] width 259 height 23
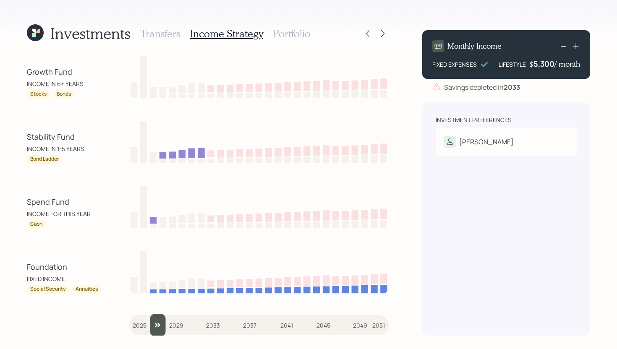
click at [150, 306] on input "slider" at bounding box center [258, 325] width 259 height 23
type input "2025"
drag, startPoint x: 156, startPoint y: 326, endPoint x: 125, endPoint y: 326, distance: 31.9
click at [125, 306] on div "Growth Fund INCOME IN 6+ YEARS Stocks Bonds Stability Fund INCOME IN 1-5 YEARS …" at bounding box center [208, 195] width 362 height 282
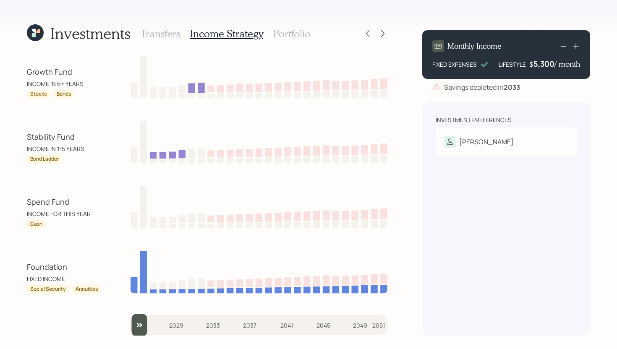
click at [154, 33] on h3 "Transfers" at bounding box center [160, 34] width 39 height 12
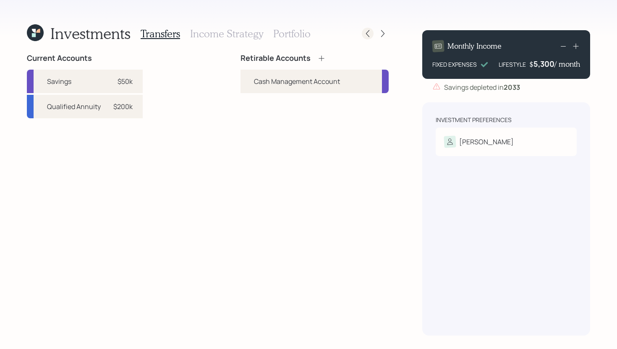
click at [367, 36] on icon at bounding box center [367, 33] width 8 height 8
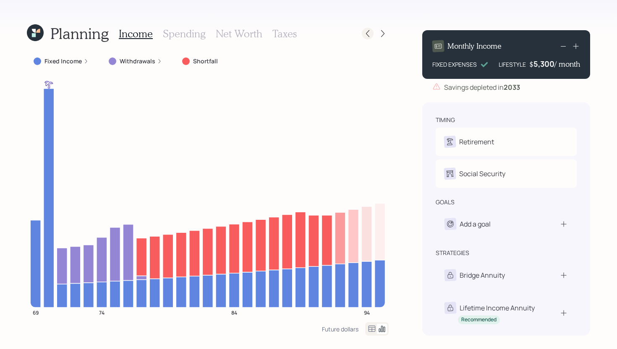
click at [365, 32] on icon at bounding box center [367, 33] width 8 height 8
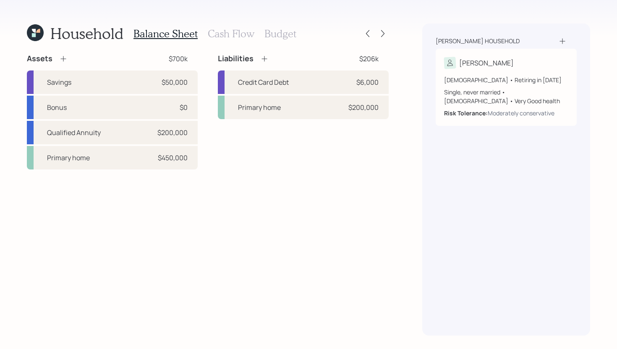
click at [220, 37] on h3 "Cash Flow" at bounding box center [231, 34] width 47 height 12
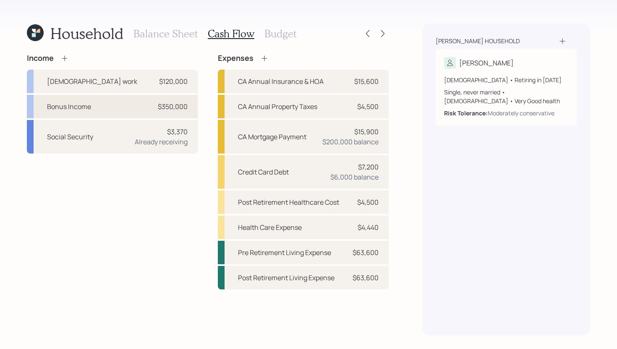
click at [99, 110] on div "Bonus Income $350,000" at bounding box center [112, 106] width 171 height 23
select select "other"
select select "earned"
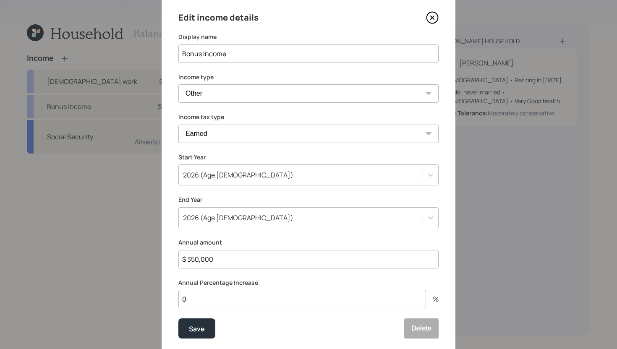
scroll to position [54, 0]
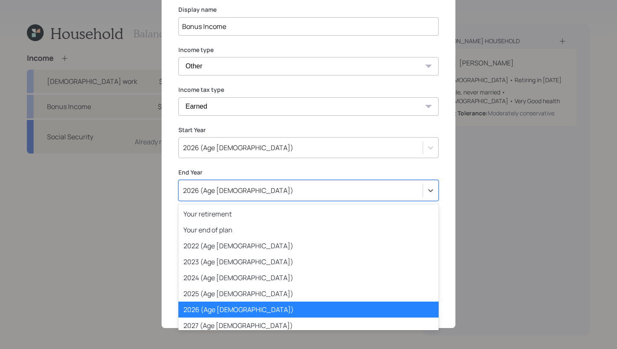
click at [216, 192] on div "2026 (Age [DEMOGRAPHIC_DATA])" at bounding box center [238, 190] width 110 height 9
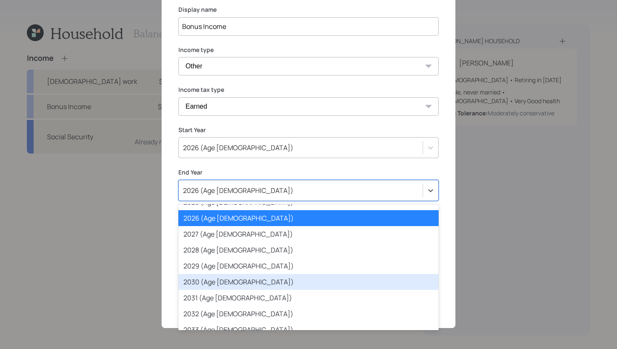
scroll to position [89, 0]
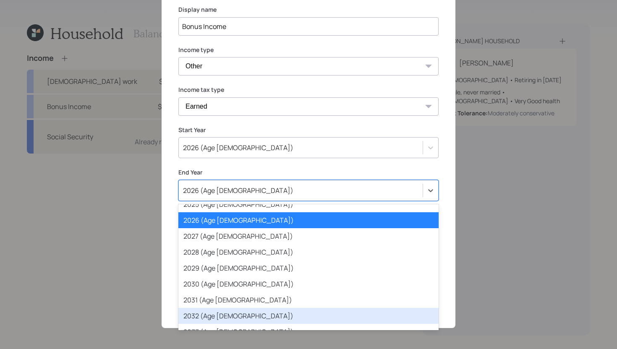
click at [206, 306] on div "2032 (Age [DEMOGRAPHIC_DATA])" at bounding box center [308, 316] width 260 height 16
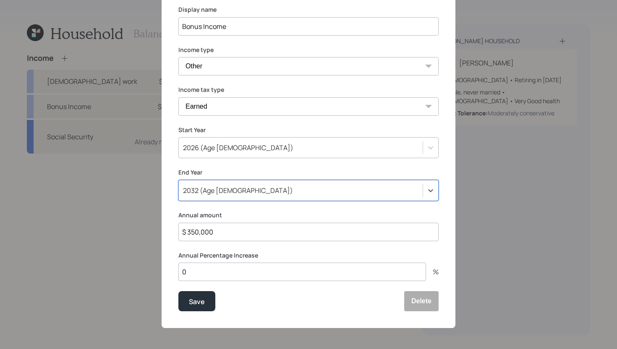
click at [220, 230] on input "$ 350,000" at bounding box center [308, 232] width 260 height 18
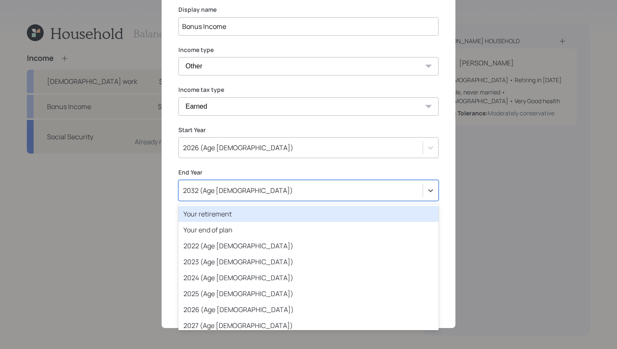
click at [239, 193] on div "2032 (Age [DEMOGRAPHIC_DATA])" at bounding box center [301, 190] width 244 height 14
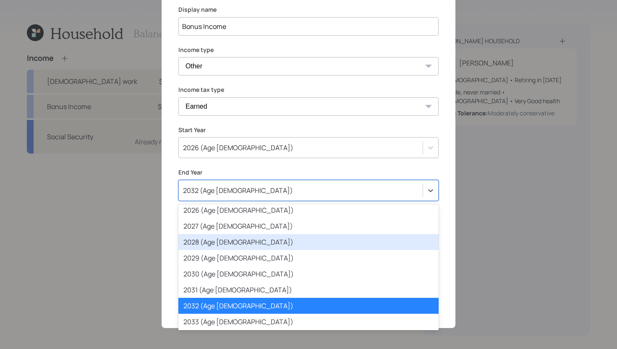
scroll to position [102, 0]
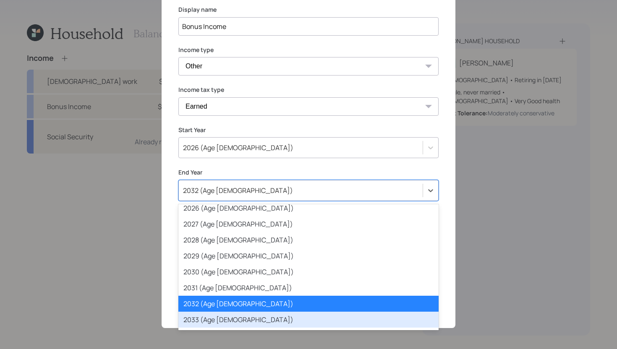
click at [209, 306] on div "2033 (Age [DEMOGRAPHIC_DATA])" at bounding box center [308, 320] width 260 height 16
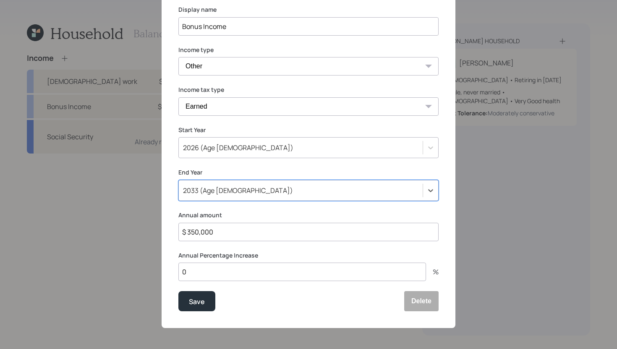
click at [220, 234] on input "$ 350,000" at bounding box center [308, 232] width 260 height 18
type input "$ 50,000"
click at [201, 300] on div "Save" at bounding box center [197, 301] width 16 height 11
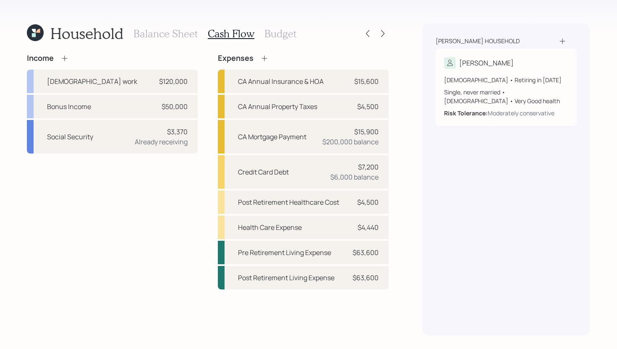
click at [162, 42] on div "Balance Sheet Cash Flow Budget" at bounding box center [214, 33] width 163 height 20
click at [165, 31] on h3 "Balance Sheet" at bounding box center [165, 34] width 64 height 12
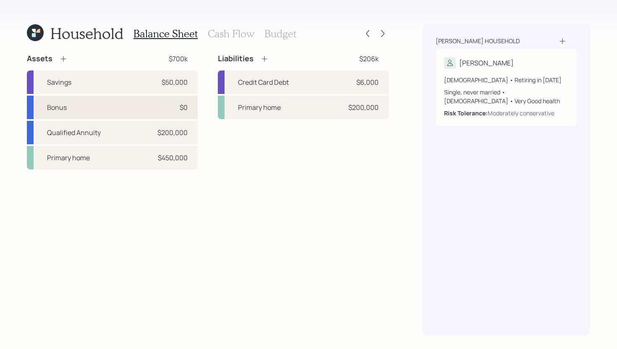
click at [98, 106] on div "Bonus $0" at bounding box center [112, 107] width 171 height 23
select select "taxable"
select select "balanced"
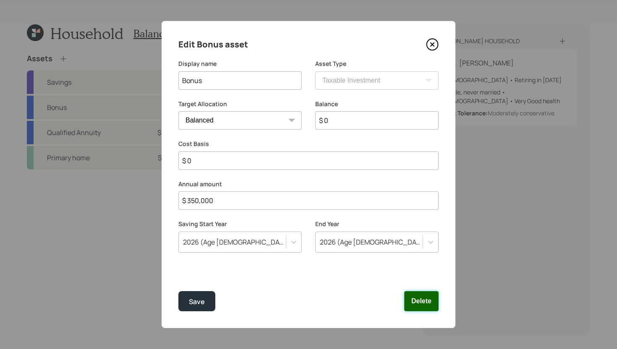
click at [419, 302] on button "Delete" at bounding box center [421, 301] width 34 height 20
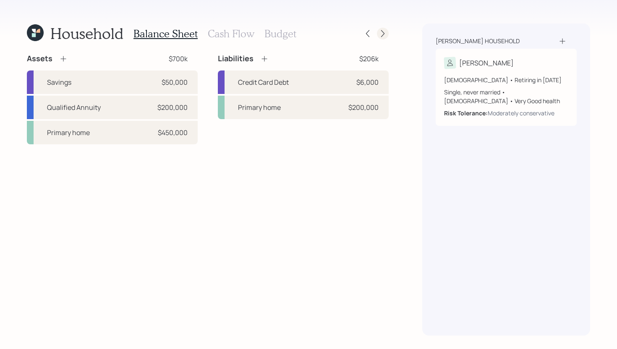
click at [383, 31] on icon at bounding box center [382, 33] width 8 height 8
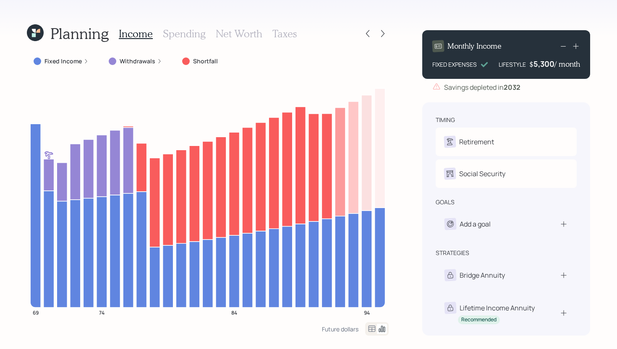
click at [68, 62] on label "Fixed Income" at bounding box center [62, 61] width 37 height 8
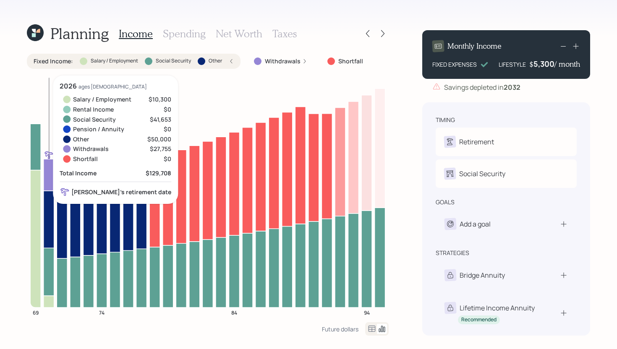
click at [50, 218] on icon at bounding box center [49, 218] width 10 height 57
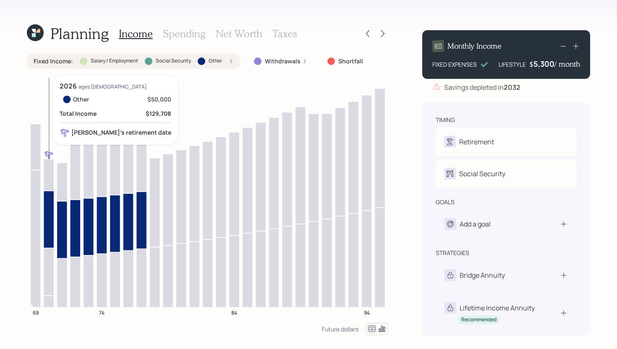
drag, startPoint x: 55, startPoint y: 218, endPoint x: 49, endPoint y: 216, distance: 6.0
click at [49, 216] on icon at bounding box center [49, 218] width 10 height 57
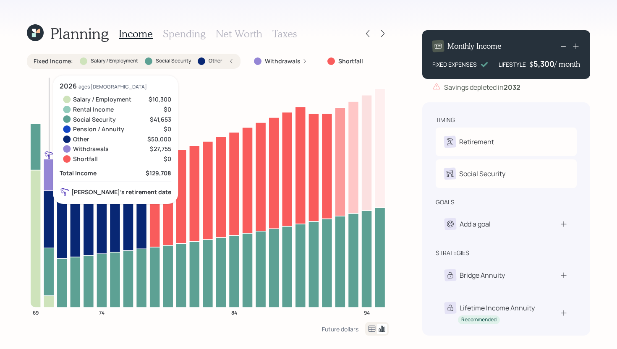
click at [49, 179] on icon at bounding box center [49, 175] width 10 height 32
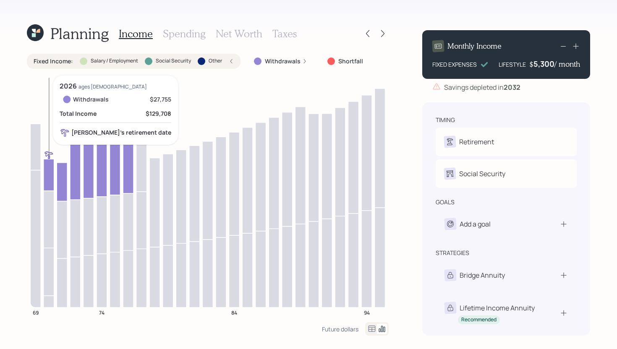
click at [49, 179] on icon at bounding box center [49, 175] width 10 height 32
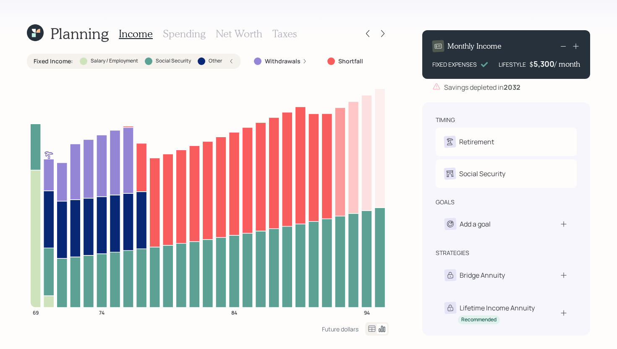
click at [191, 36] on h3 "Spending" at bounding box center [184, 34] width 43 height 12
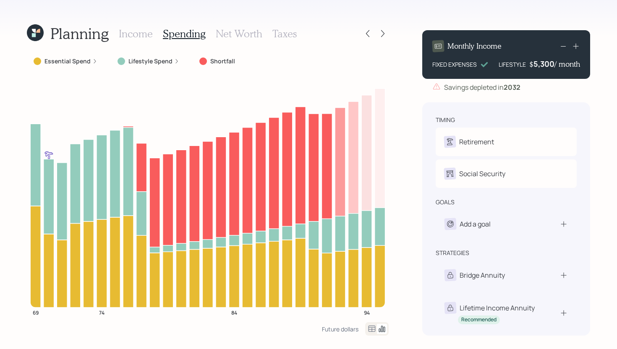
click at [54, 64] on label "Essential Spend" at bounding box center [67, 61] width 46 height 8
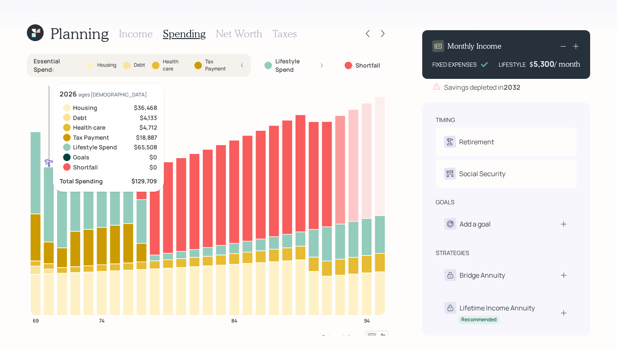
click at [49, 253] on icon at bounding box center [49, 253] width 10 height 22
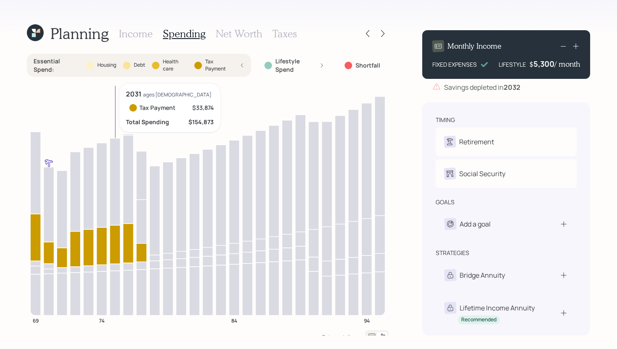
click at [112, 244] on icon at bounding box center [115, 244] width 10 height 39
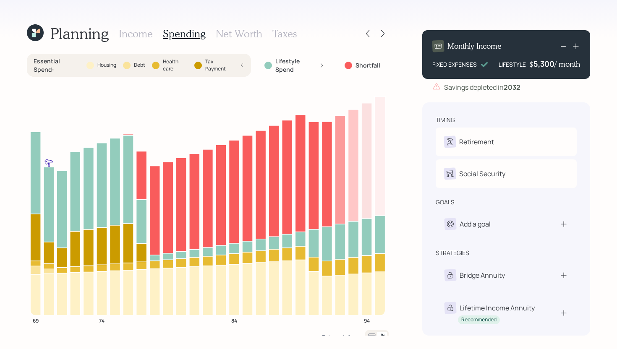
click at [226, 73] on div "Essential Spend : Housing Debt Health care Tax Payment" at bounding box center [139, 65] width 224 height 23
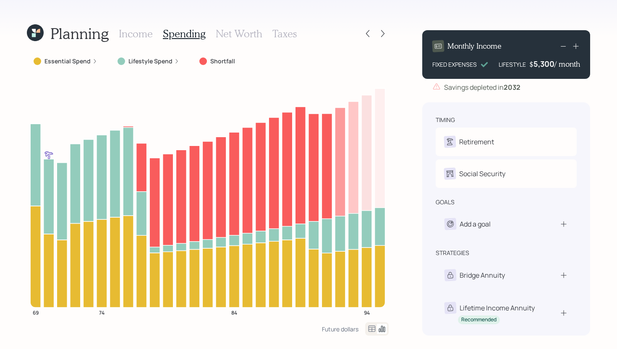
click at [137, 40] on div "Income Spending Net Worth Taxes" at bounding box center [208, 33] width 178 height 20
click at [137, 37] on h3 "Income" at bounding box center [136, 34] width 34 height 12
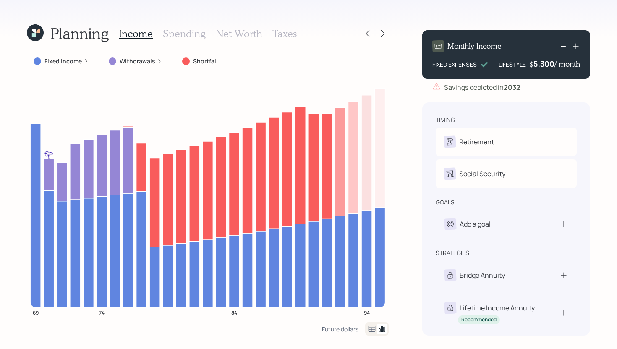
click at [63, 63] on label "Fixed Income" at bounding box center [62, 61] width 37 height 8
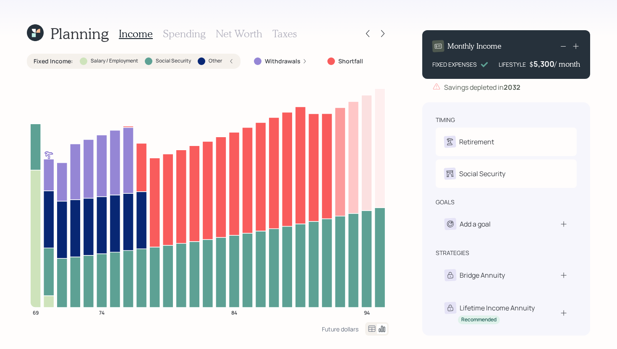
click at [63, 63] on label "Fixed Income :" at bounding box center [53, 61] width 39 height 8
